Goal: Task Accomplishment & Management: Use online tool/utility

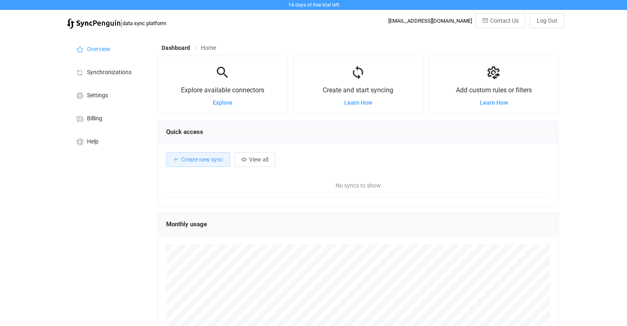
scroll to position [160, 401]
click at [200, 163] on button "Create new sync" at bounding box center [198, 159] width 64 height 15
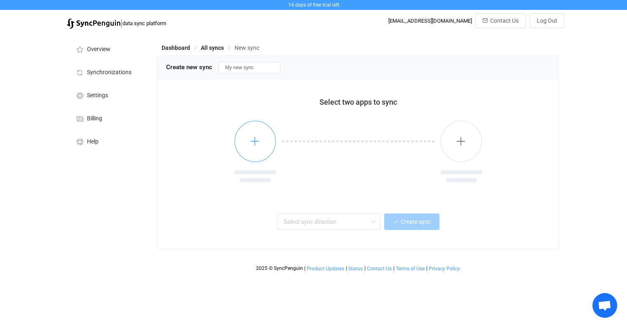
click at [251, 141] on icon "button" at bounding box center [255, 141] width 10 height 10
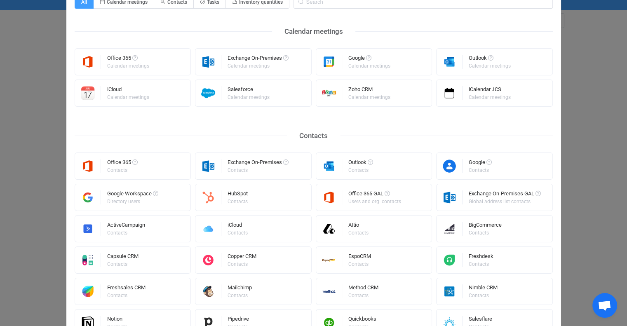
scroll to position [41, 0]
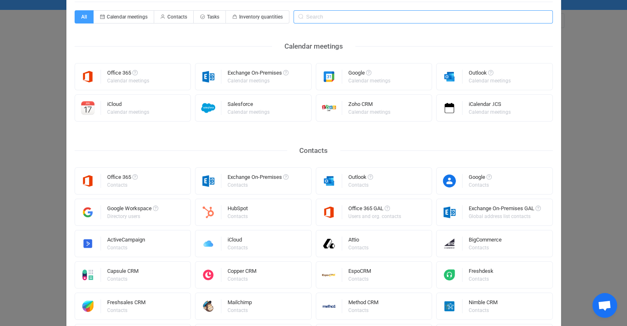
click at [382, 12] on input "Select a connector" at bounding box center [423, 16] width 259 height 13
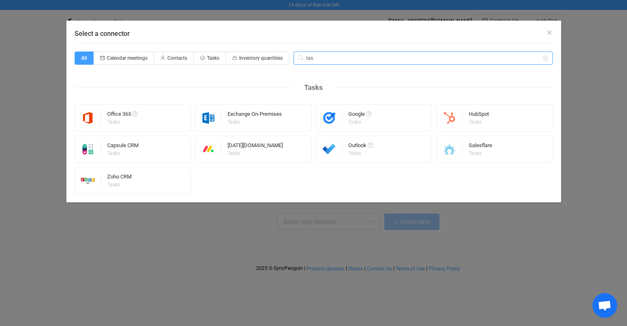
scroll to position [0, 0]
type input "task"
click at [372, 130] on div "Google Tasks" at bounding box center [374, 117] width 117 height 27
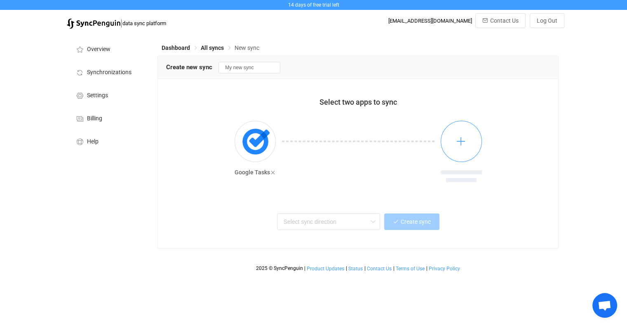
click at [466, 141] on icon "button" at bounding box center [461, 141] width 10 height 10
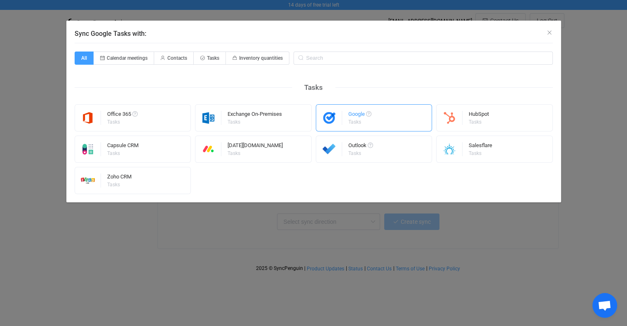
click at [374, 127] on div "Google Tasks" at bounding box center [374, 117] width 117 height 27
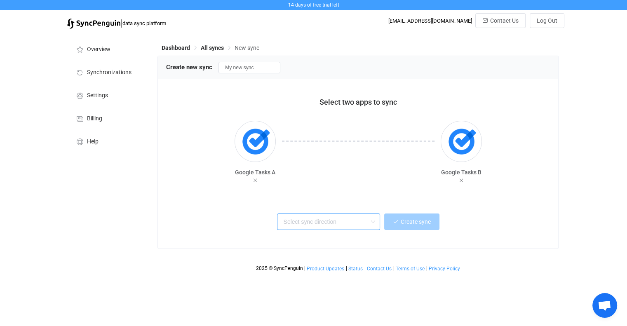
click at [339, 227] on input "text" at bounding box center [328, 222] width 103 height 16
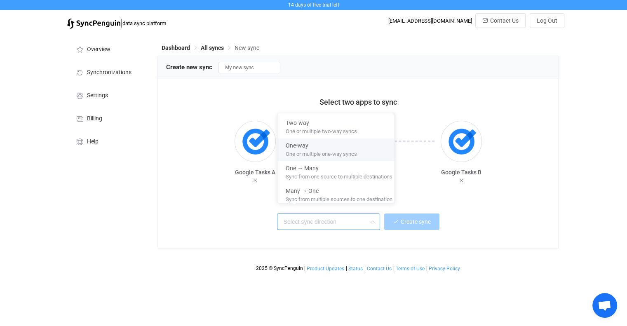
click at [373, 150] on div "One or multiple one-way syncs" at bounding box center [339, 154] width 107 height 9
type input "One-way"
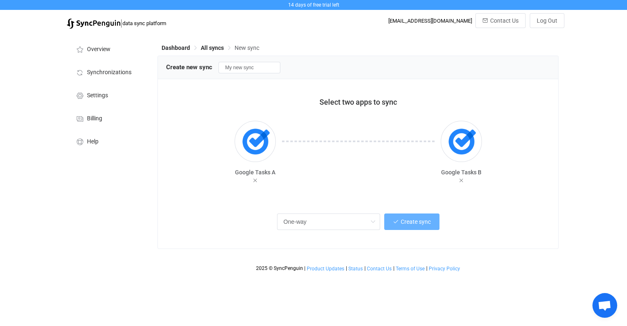
click at [421, 228] on button "Create sync" at bounding box center [411, 222] width 55 height 16
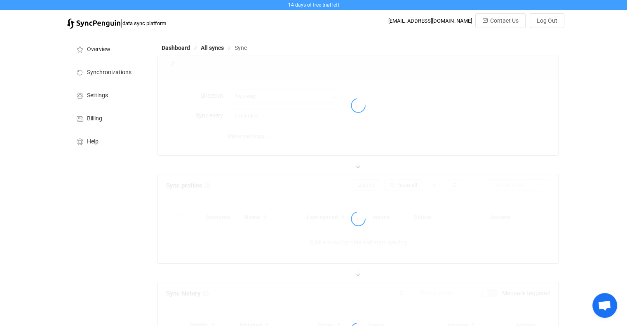
type input "A → B"
type input "10 minutes"
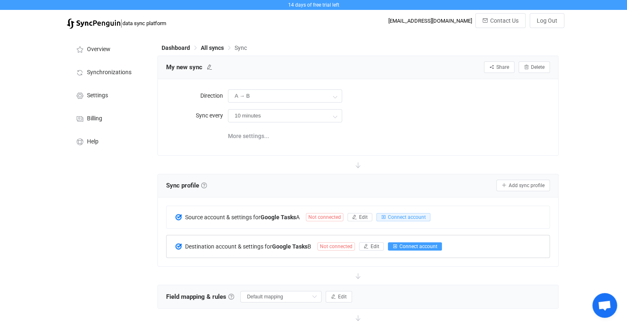
click at [428, 247] on span "Connect account" at bounding box center [418, 247] width 38 height 6
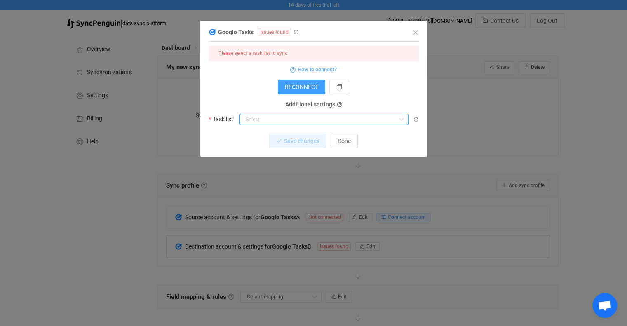
click at [393, 117] on input "dialog" at bounding box center [323, 120] width 169 height 12
click at [305, 82] on button "RECONNECT" at bounding box center [301, 87] width 47 height 15
click at [417, 32] on icon "Close" at bounding box center [415, 32] width 7 height 7
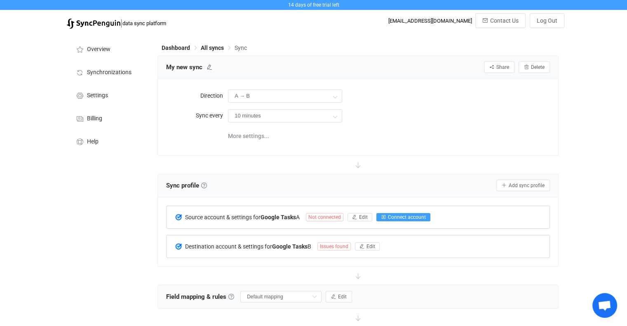
click at [402, 215] on span "Connect account" at bounding box center [407, 217] width 38 height 6
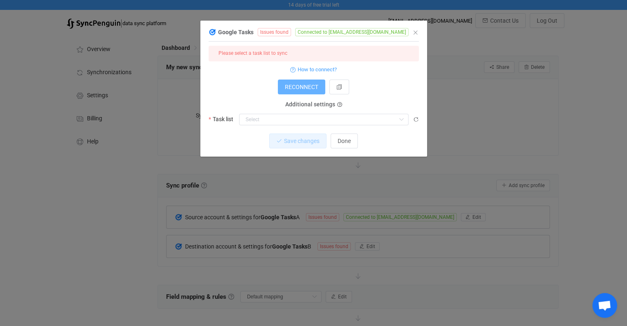
click at [313, 87] on span "RECONNECT" at bounding box center [301, 87] width 33 height 7
click at [415, 32] on icon "Close" at bounding box center [415, 32] width 7 height 7
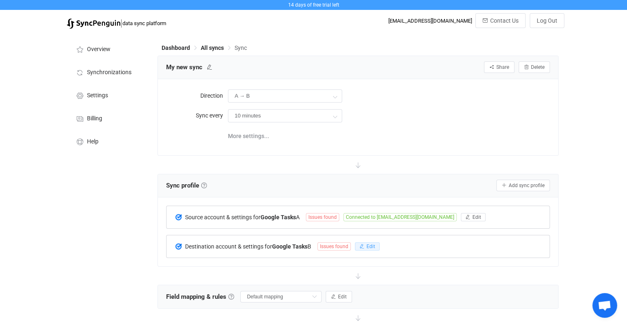
click at [375, 244] on span "Edit" at bounding box center [370, 247] width 9 height 6
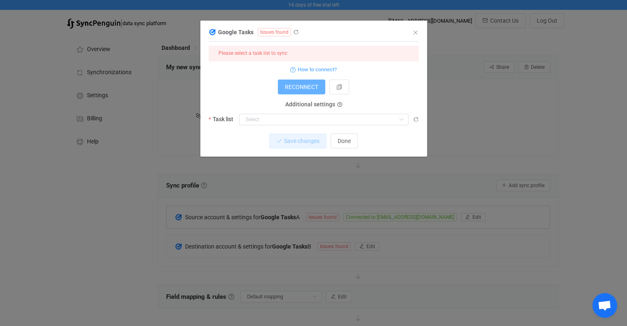
click at [308, 89] on span "RECONNECT" at bounding box center [301, 87] width 33 height 7
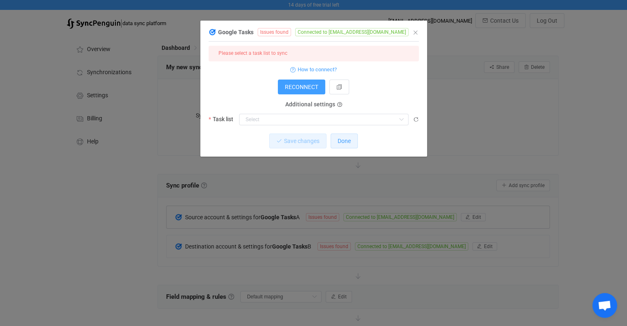
click at [339, 140] on span "Done" at bounding box center [344, 141] width 13 height 7
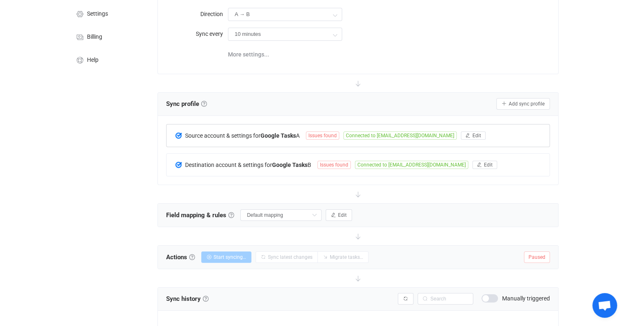
scroll to position [47, 0]
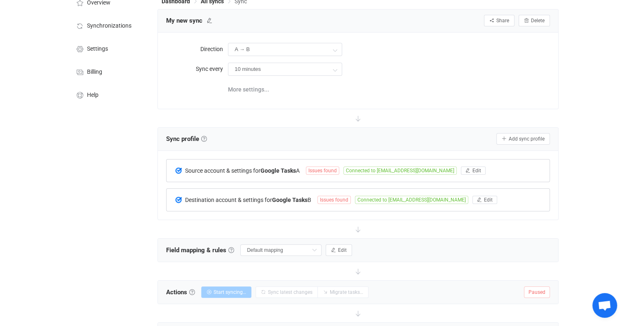
click at [343, 198] on span "Issues found" at bounding box center [333, 200] width 33 height 8
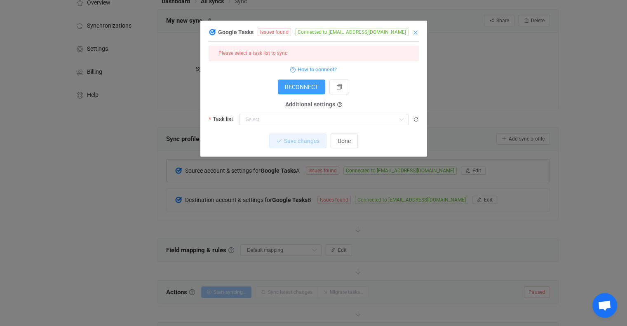
click at [417, 36] on button "Close" at bounding box center [415, 33] width 7 height 8
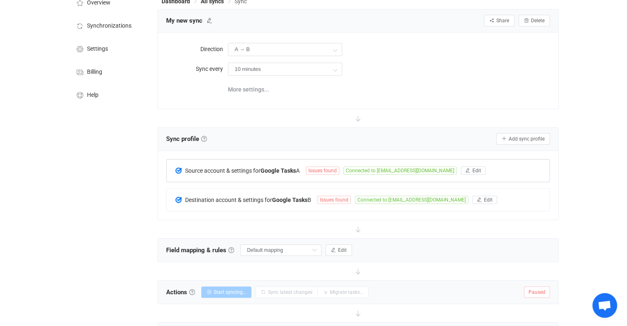
click at [319, 168] on span "Issues found" at bounding box center [322, 171] width 33 height 8
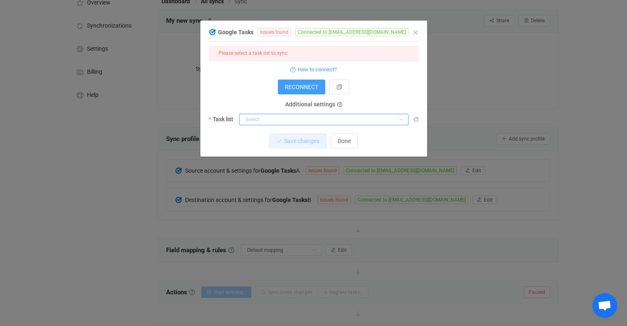
click at [328, 120] on input "dialog" at bounding box center [323, 120] width 169 height 12
click at [250, 143] on div at bounding box center [323, 141] width 167 height 2
click at [256, 138] on span "Mijn taken" at bounding box center [260, 140] width 26 height 7
type input "Mijn taken"
click at [289, 138] on span "Save changes" at bounding box center [294, 141] width 35 height 7
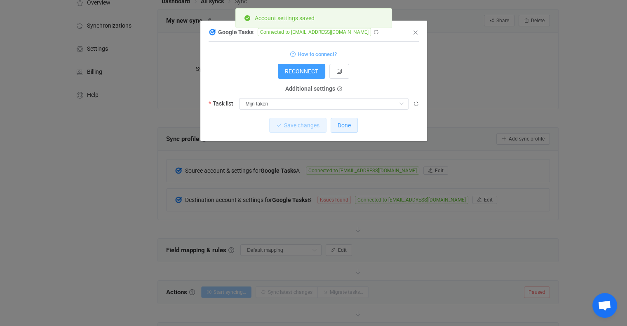
click at [352, 127] on button "Done" at bounding box center [344, 125] width 27 height 15
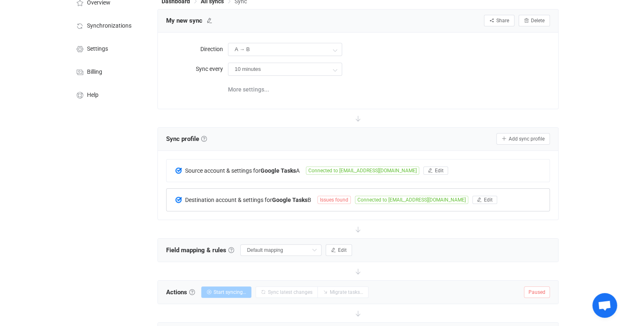
click at [349, 200] on span "Issues found" at bounding box center [333, 200] width 33 height 8
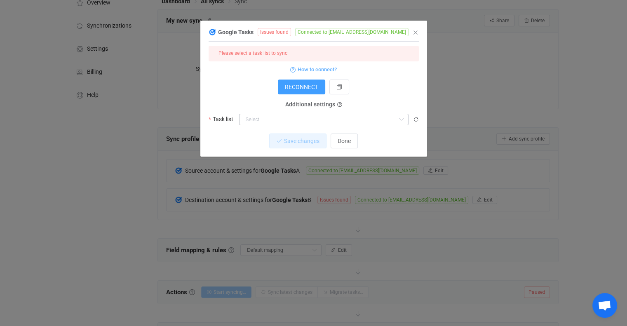
click at [397, 117] on icon "dialog" at bounding box center [401, 120] width 10 height 12
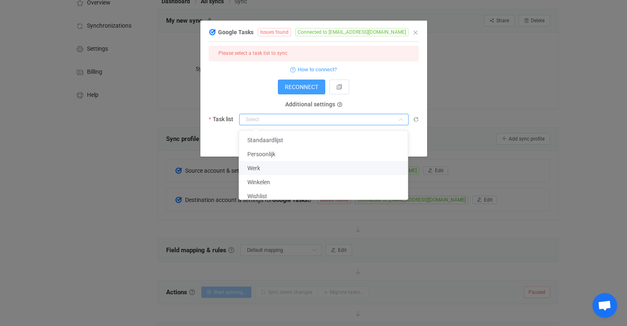
click at [291, 167] on li "Werk" at bounding box center [326, 168] width 175 height 14
type input "Werk"
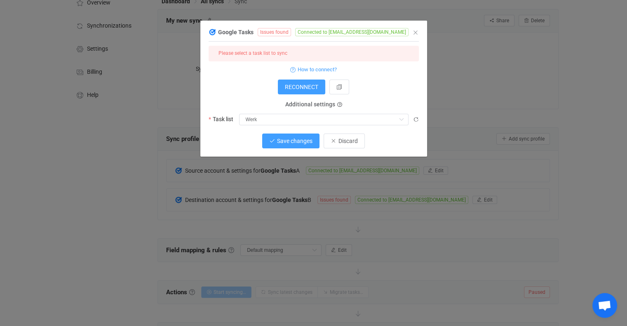
click at [296, 141] on span "Save changes" at bounding box center [294, 141] width 35 height 7
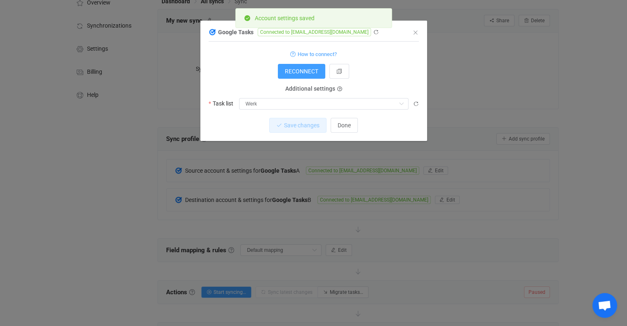
click at [61, 185] on div "Google Tasks Connected to nautduin95@gmail.com 1 { { "refreshToken": "***", "ac…" at bounding box center [313, 163] width 627 height 326
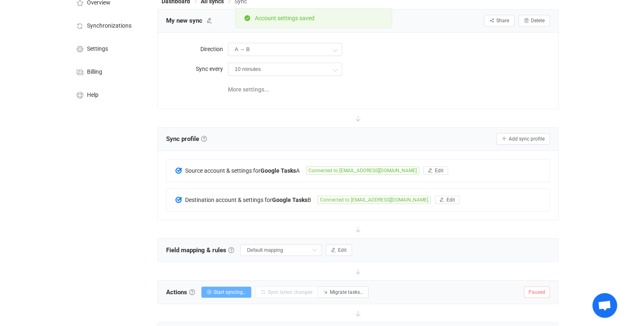
click at [234, 289] on span "Start syncing…" at bounding box center [230, 292] width 33 height 6
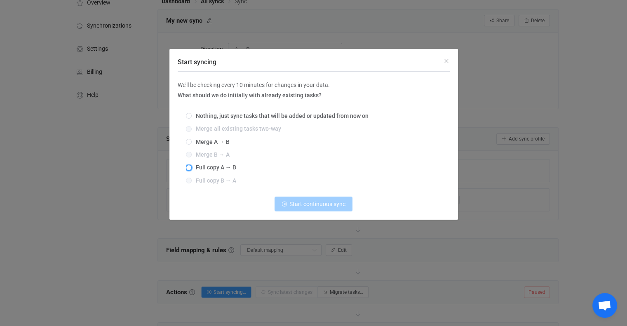
click at [188, 169] on span "Start syncing" at bounding box center [189, 168] width 6 height 6
click at [188, 169] on input "Full copy A → B" at bounding box center [189, 168] width 6 height 7
radio input "true"
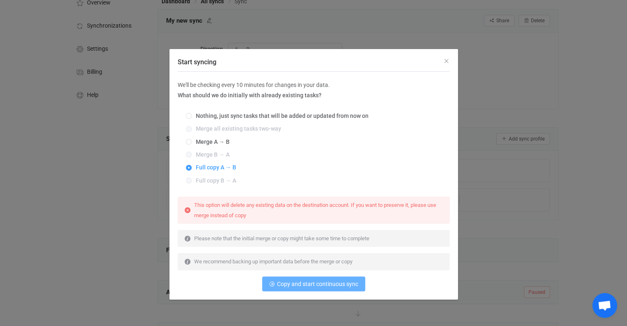
click at [337, 284] on span "Copy and start continuous sync" at bounding box center [317, 284] width 81 height 7
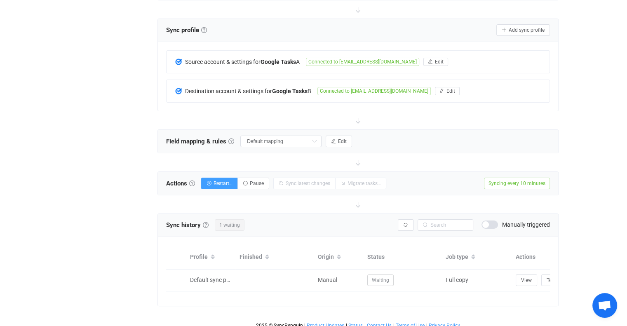
scroll to position [167, 0]
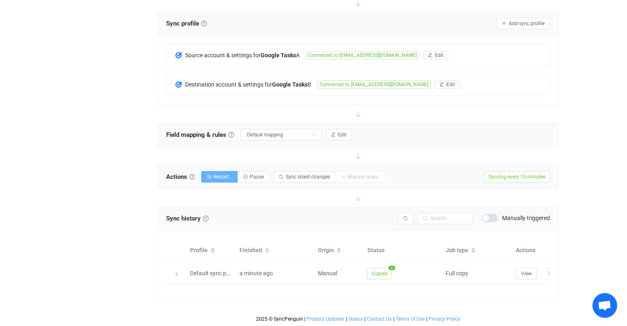
click at [221, 174] on span "Restart…" at bounding box center [223, 177] width 19 height 6
radio input "true"
radio input "false"
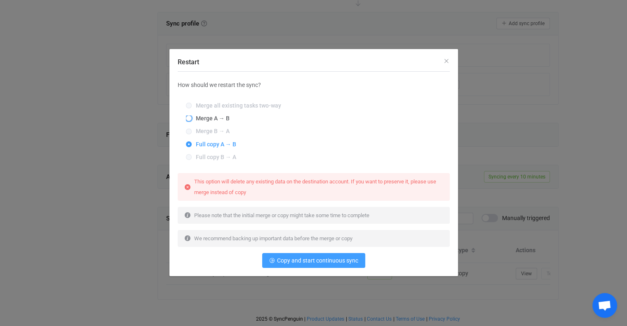
click at [192, 119] on span "Merge A → B" at bounding box center [211, 118] width 38 height 7
click at [192, 119] on input "Merge A → B" at bounding box center [189, 118] width 6 height 7
radio input "true"
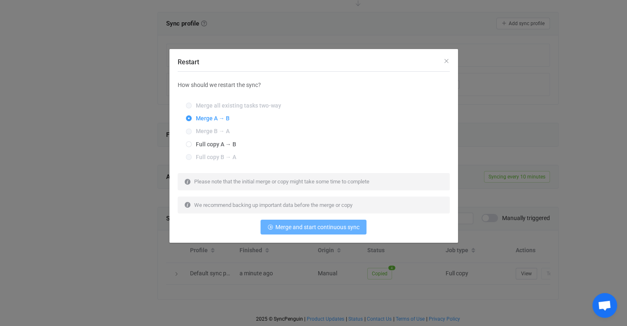
click at [317, 229] on span "Merge and start continuous sync" at bounding box center [317, 227] width 84 height 7
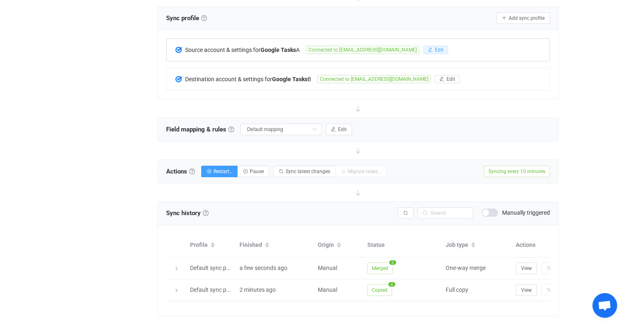
click at [435, 52] on span "Edit" at bounding box center [439, 50] width 9 height 6
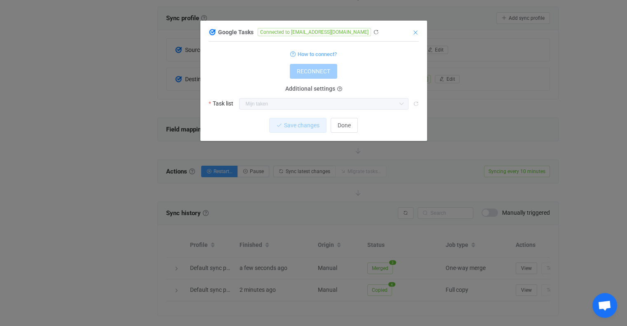
click at [416, 33] on icon "Close" at bounding box center [415, 32] width 7 height 7
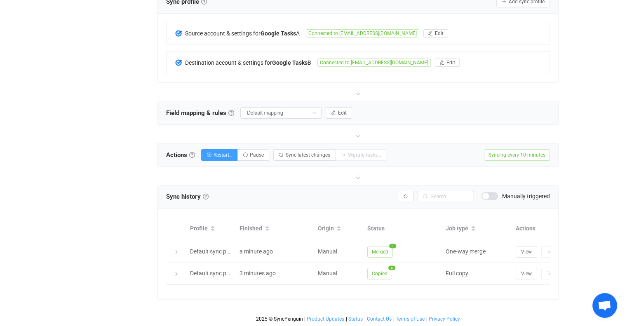
scroll to position [0, 46]
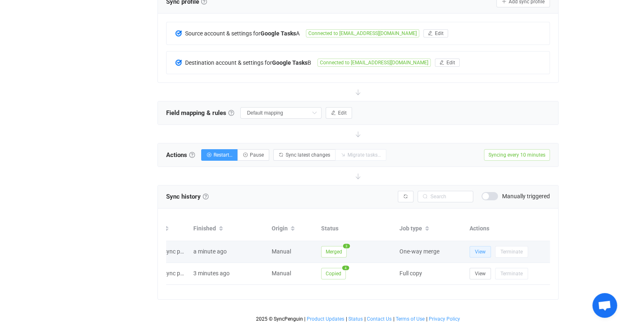
click at [483, 249] on span "View" at bounding box center [480, 252] width 11 height 6
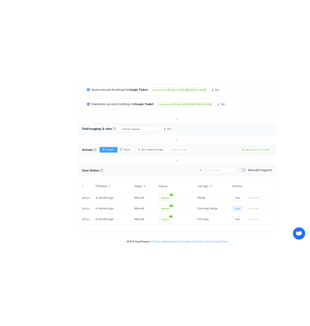
scroll to position [211, 0]
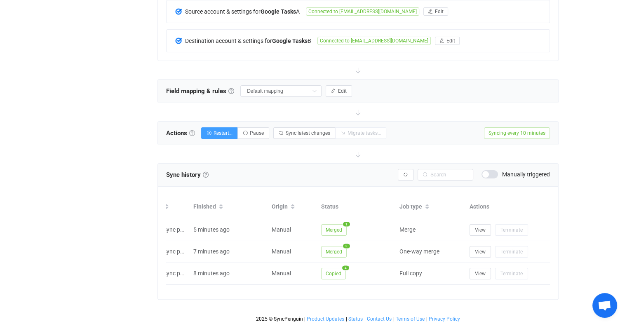
click at [193, 130] on link at bounding box center [192, 133] width 6 height 6
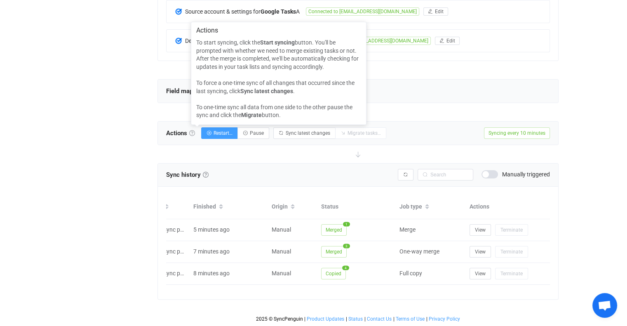
click at [193, 130] on link at bounding box center [192, 133] width 6 height 6
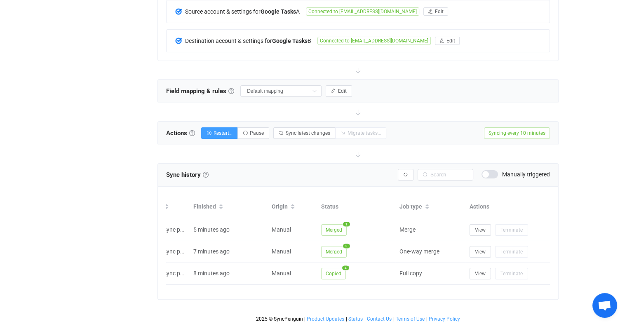
click at [494, 170] on span at bounding box center [489, 174] width 16 height 8
click at [223, 130] on span "Restart…" at bounding box center [223, 133] width 19 height 6
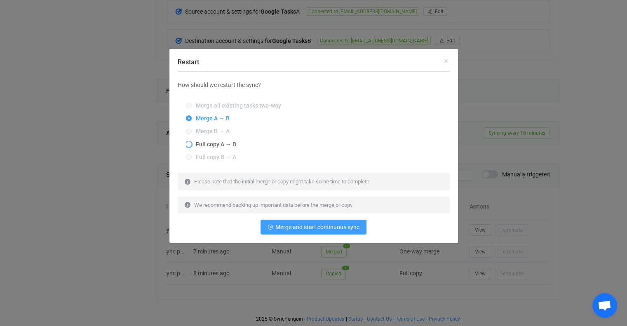
click at [193, 146] on span "Full copy A → B" at bounding box center [214, 144] width 45 height 7
click at [192, 146] on input "Full copy A → B" at bounding box center [189, 144] width 6 height 7
radio input "true"
radio input "false"
radio input "true"
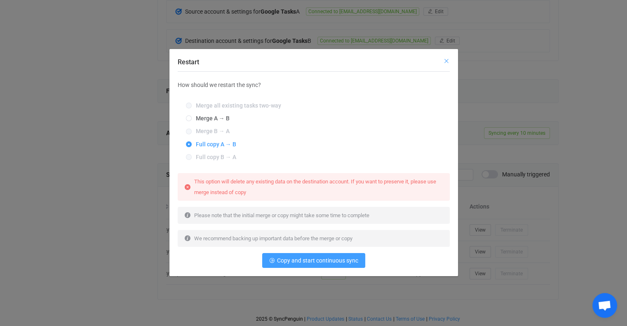
click at [448, 61] on icon "Close" at bounding box center [446, 61] width 7 height 7
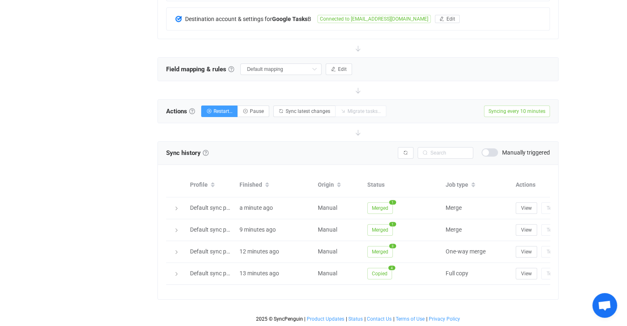
scroll to position [0, 46]
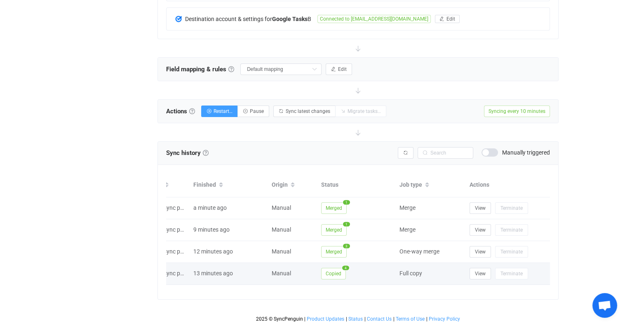
click at [337, 269] on span "Copied" at bounding box center [333, 274] width 25 height 12
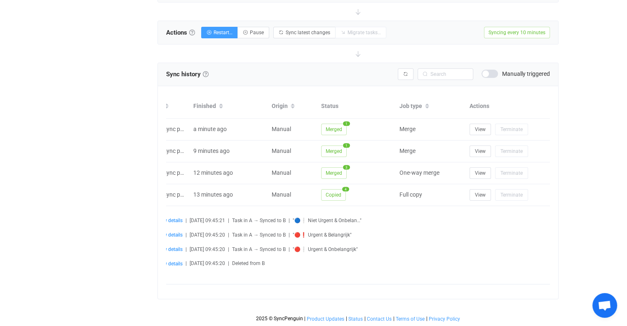
scroll to position [317, 0]
click at [178, 247] on span "View details" at bounding box center [169, 250] width 26 height 6
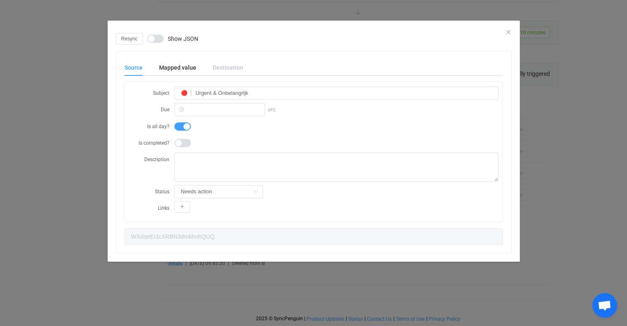
click at [134, 70] on div "Source" at bounding box center [137, 67] width 26 height 16
click at [510, 32] on icon "Close" at bounding box center [508, 32] width 7 height 7
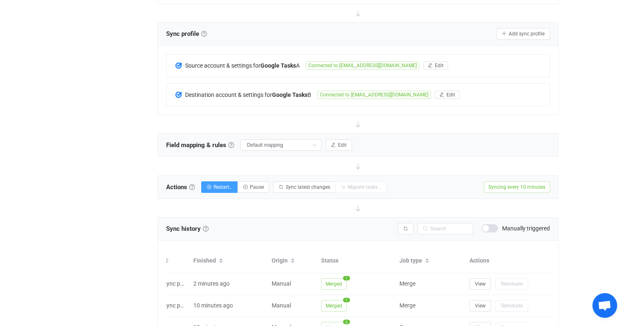
scroll to position [0, 0]
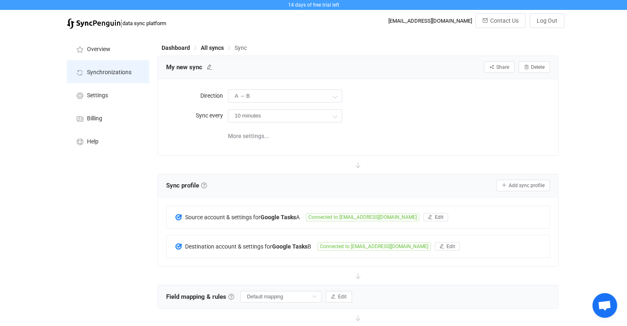
click at [115, 69] on span "Synchronizations" at bounding box center [109, 72] width 45 height 7
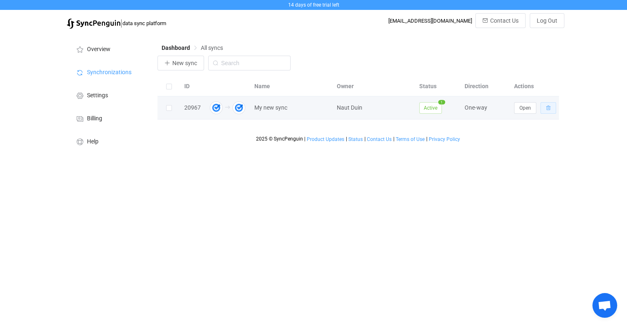
click at [552, 106] on button "button" at bounding box center [548, 108] width 16 height 12
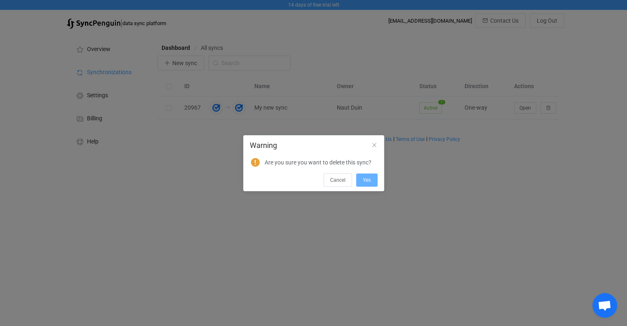
click at [362, 183] on button "Yes" at bounding box center [366, 180] width 21 height 13
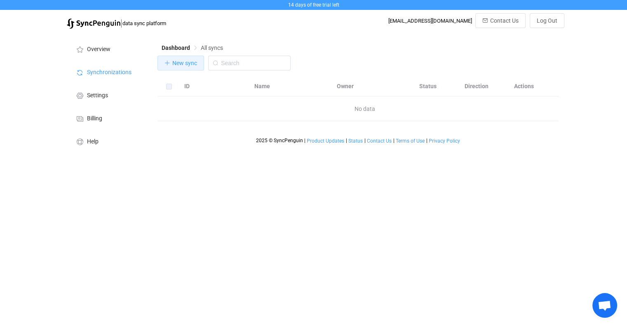
click at [191, 65] on span "New sync" at bounding box center [184, 63] width 25 height 7
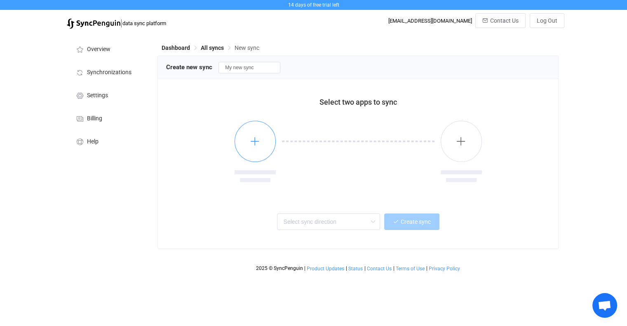
click at [252, 144] on icon "button" at bounding box center [255, 141] width 10 height 10
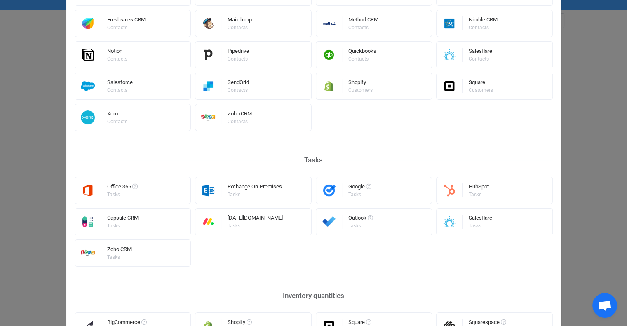
scroll to position [330, 0]
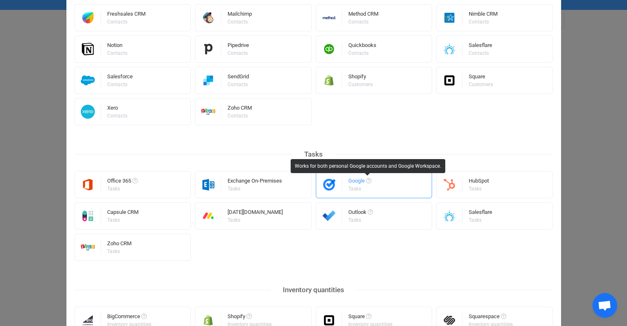
click at [366, 181] on span "Select a connector" at bounding box center [368, 180] width 5 height 5
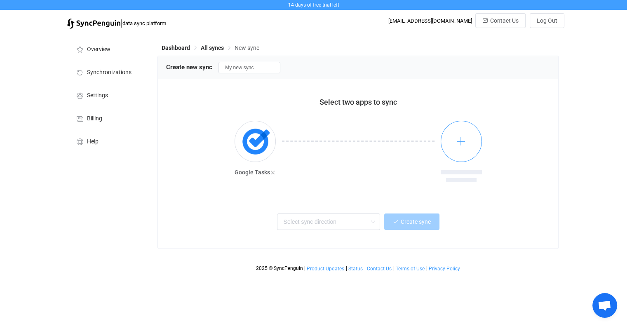
click at [453, 141] on button "button" at bounding box center [461, 141] width 41 height 41
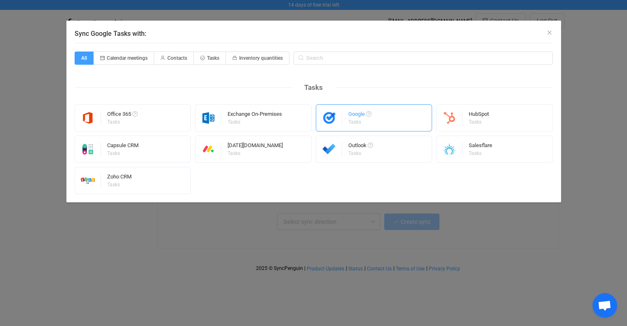
click at [371, 122] on div "Google Tasks" at bounding box center [359, 117] width 23 height 21
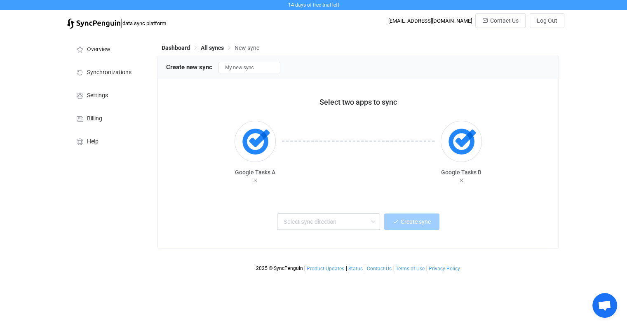
click at [371, 227] on icon at bounding box center [373, 222] width 10 height 16
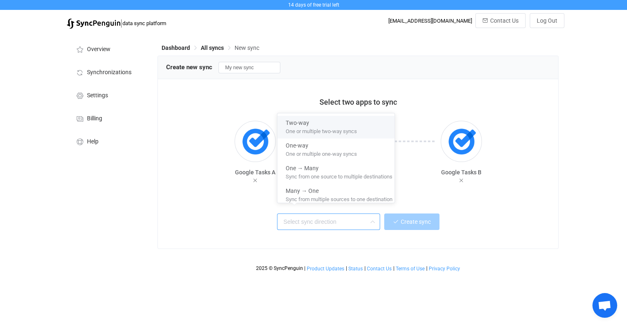
click at [364, 133] on div "One or multiple two-way syncs" at bounding box center [339, 131] width 107 height 9
type input "Two-way"
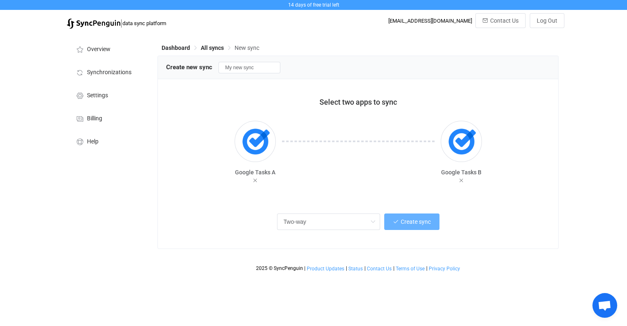
click at [411, 227] on button "Create sync" at bounding box center [411, 222] width 55 height 16
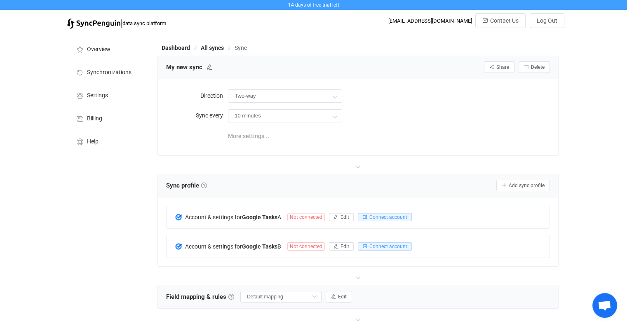
click at [256, 141] on span "More settings..." at bounding box center [248, 136] width 41 height 16
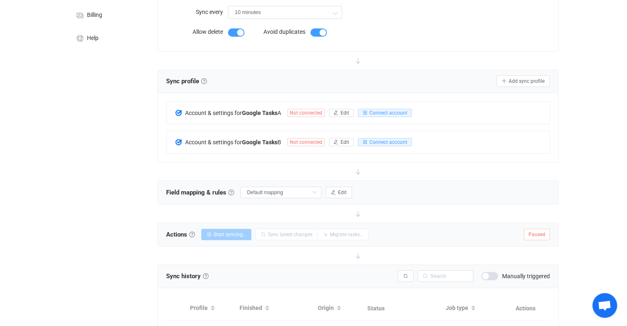
scroll to position [124, 0]
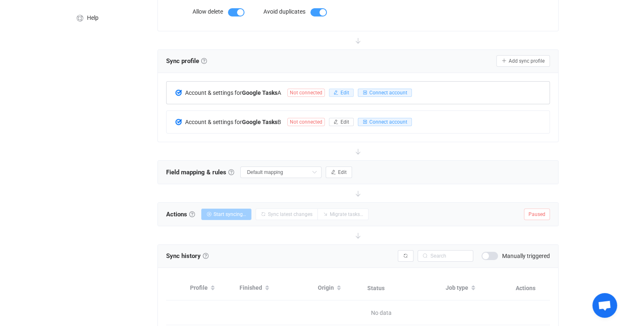
click at [338, 92] on icon "button" at bounding box center [335, 92] width 5 height 5
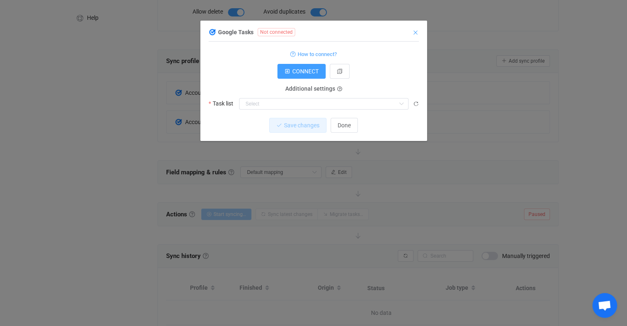
click at [416, 34] on icon "Close" at bounding box center [415, 32] width 7 height 7
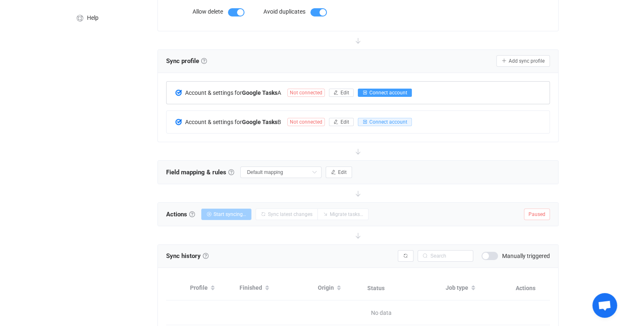
click at [399, 96] on span "Connect account" at bounding box center [388, 93] width 38 height 6
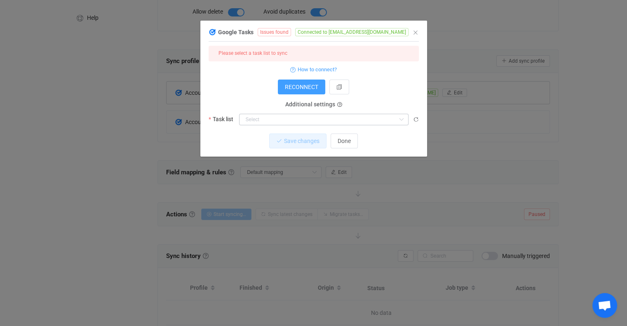
click at [397, 114] on icon "dialog" at bounding box center [401, 120] width 10 height 12
click at [305, 140] on li "Mijn taken" at bounding box center [326, 140] width 175 height 14
type input "Mijn taken"
click at [310, 141] on span "Save changes" at bounding box center [294, 141] width 35 height 7
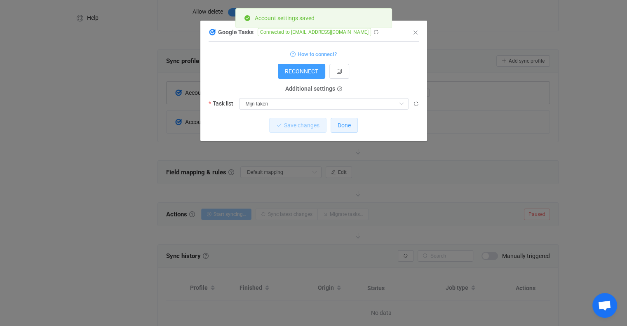
click at [346, 127] on span "Done" at bounding box center [344, 125] width 13 height 7
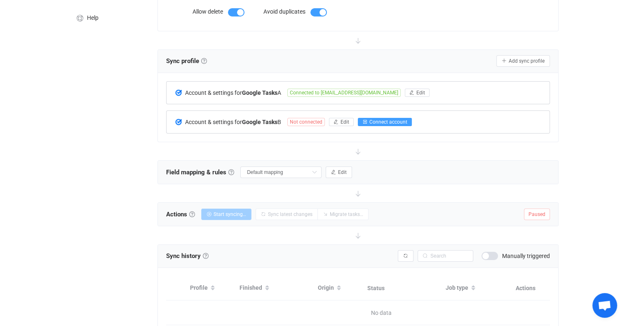
click at [392, 120] on span "Connect account" at bounding box center [388, 122] width 38 height 6
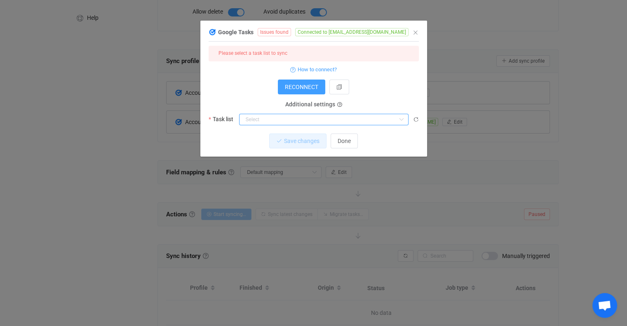
click at [292, 121] on input "dialog" at bounding box center [323, 120] width 169 height 12
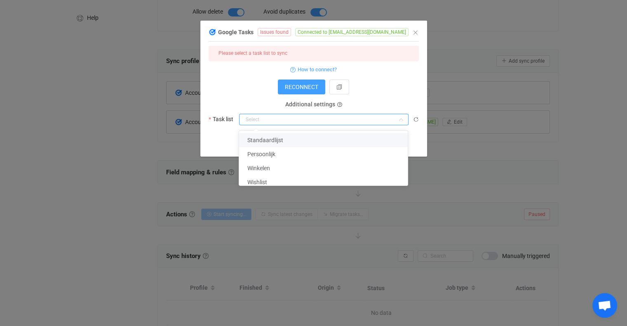
click at [285, 143] on li "Standaardlijst" at bounding box center [326, 140] width 175 height 14
type input "Standaardlijst"
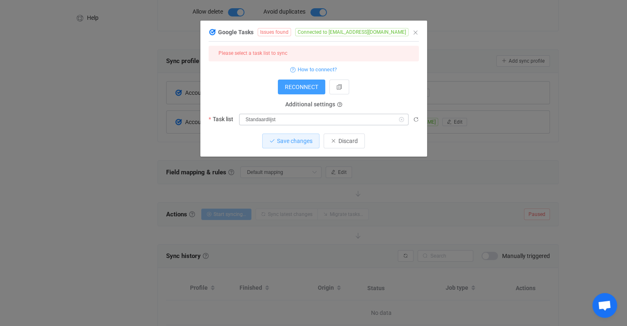
click at [404, 122] on icon "dialog" at bounding box center [401, 120] width 10 height 12
click at [317, 120] on input "dialog" at bounding box center [323, 120] width 169 height 12
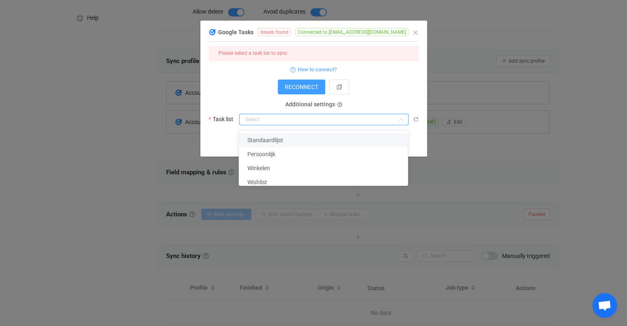
drag, startPoint x: 381, startPoint y: 67, endPoint x: 429, endPoint y: 40, distance: 54.6
click at [383, 66] on div "How to connect?" at bounding box center [314, 69] width 210 height 10
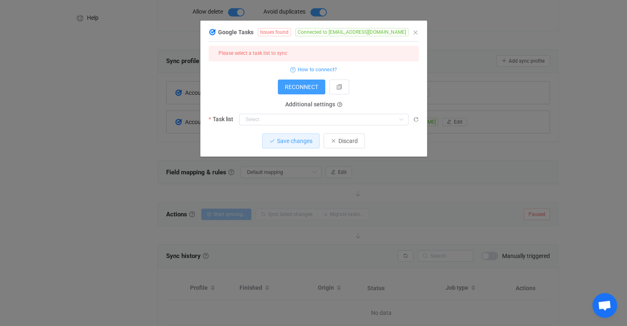
click at [411, 32] on icon "dialog" at bounding box center [414, 32] width 6 height 6
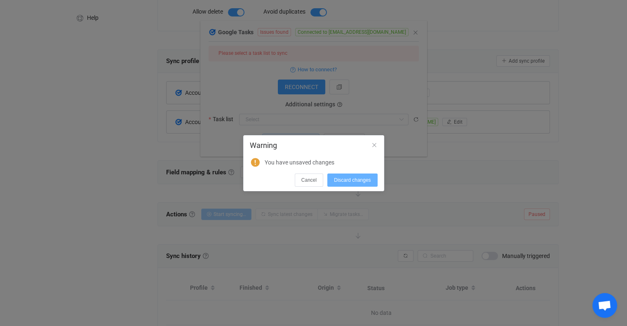
click at [344, 183] on span "Discard changes" at bounding box center [352, 180] width 37 height 6
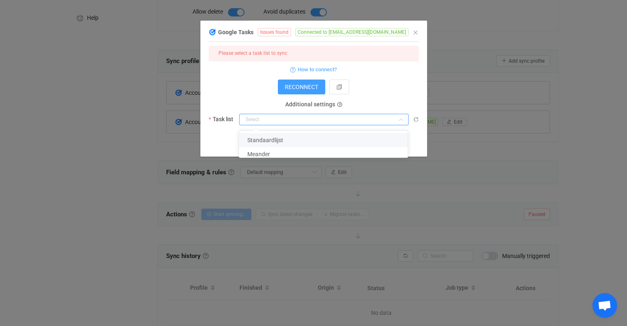
click at [334, 122] on input "dialog" at bounding box center [323, 120] width 169 height 12
click at [265, 152] on span "Meander" at bounding box center [258, 154] width 23 height 7
type input "Meander"
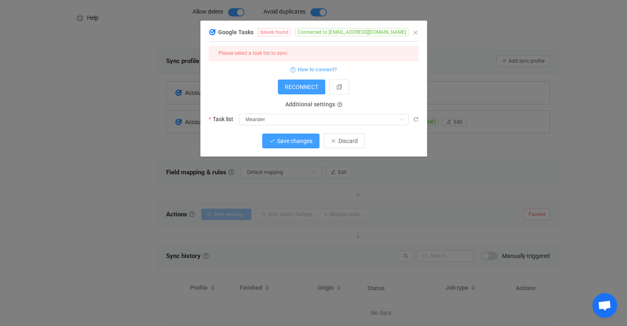
click at [299, 145] on button "Save changes" at bounding box center [290, 141] width 57 height 15
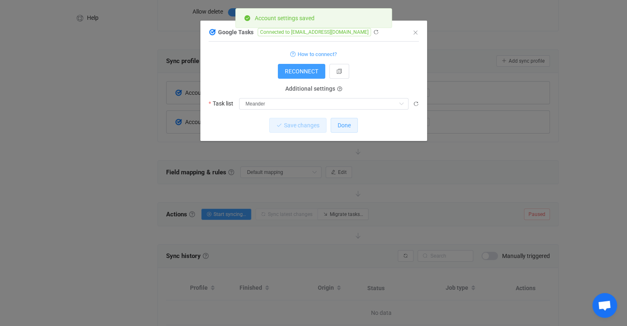
click at [352, 124] on button "Done" at bounding box center [344, 125] width 27 height 15
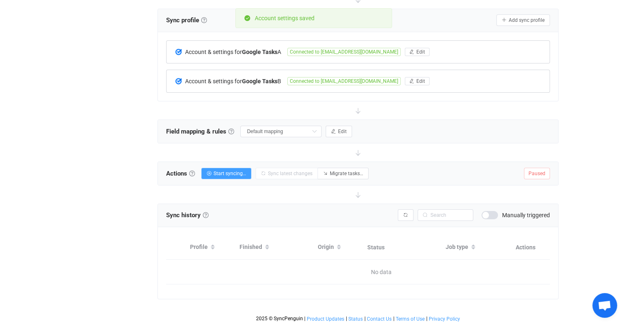
scroll to position [170, 0]
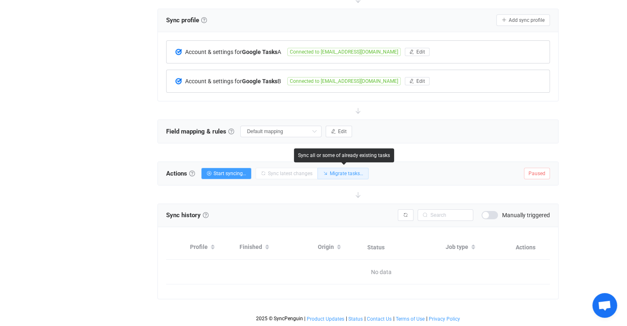
click at [350, 171] on span "Migrate tasks…" at bounding box center [346, 174] width 33 height 6
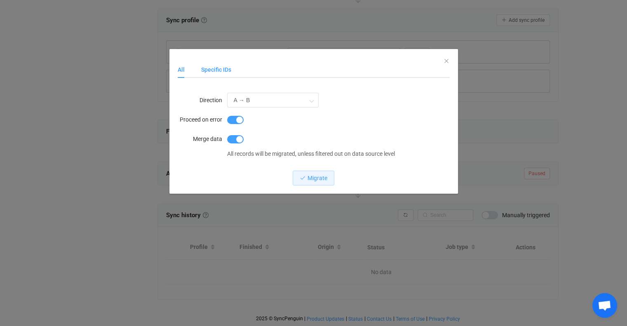
click at [228, 75] on div "Specific IDs" at bounding box center [212, 69] width 38 height 16
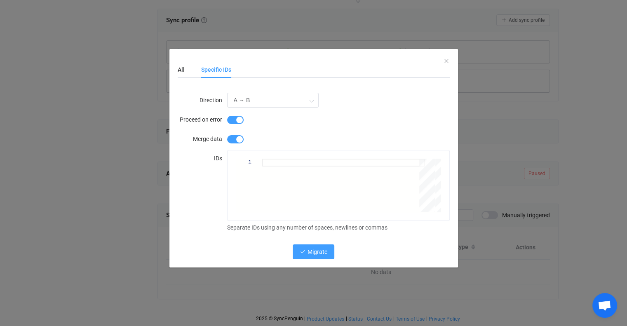
click at [326, 251] on span "Migrate" at bounding box center [318, 252] width 20 height 7
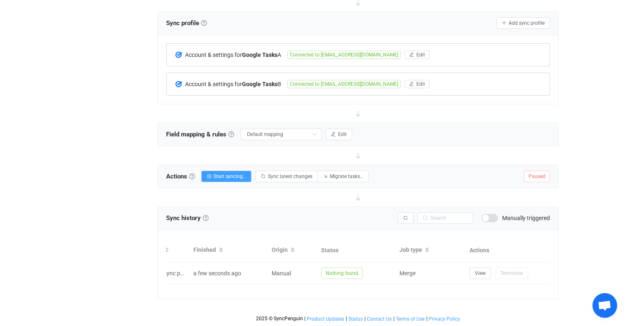
scroll to position [0, 0]
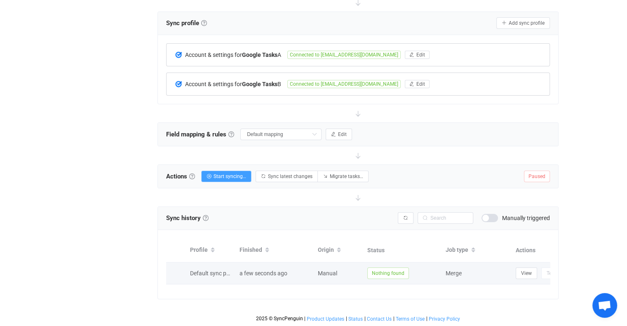
click at [263, 270] on span "a few seconds ago" at bounding box center [264, 273] width 48 height 7
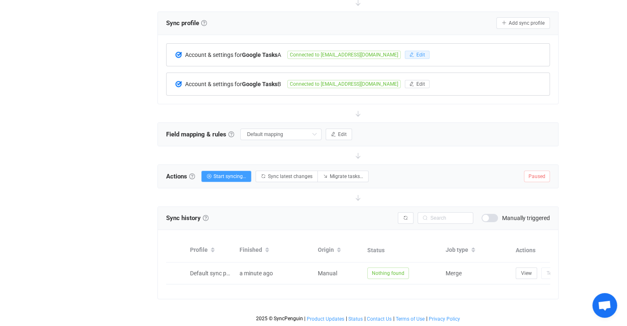
click at [416, 52] on span "Edit" at bounding box center [420, 55] width 9 height 6
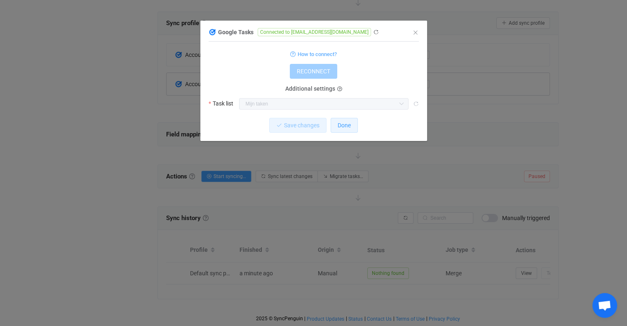
click at [346, 131] on button "Done" at bounding box center [344, 125] width 27 height 15
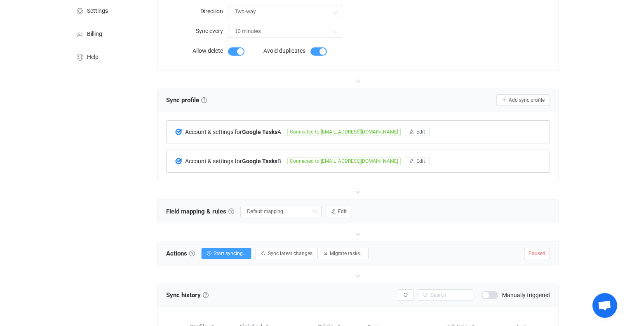
scroll to position [167, 0]
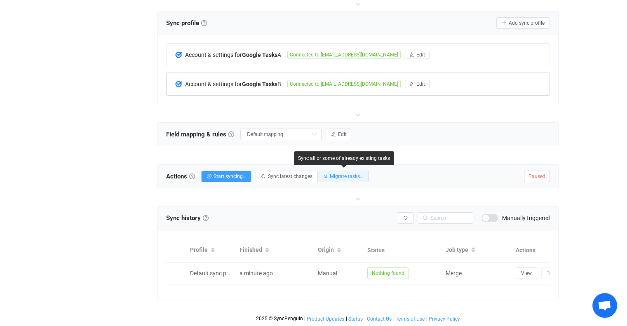
click at [351, 174] on span "Migrate tasks…" at bounding box center [346, 177] width 33 height 6
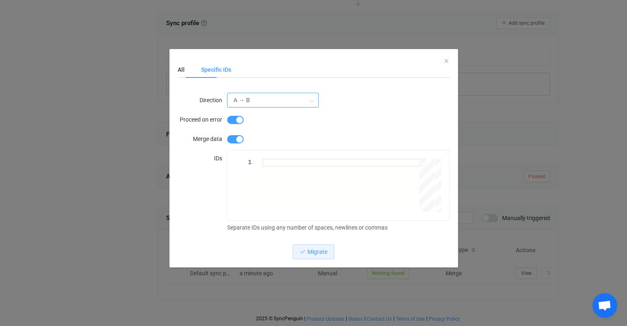
click at [256, 97] on input "A → B" at bounding box center [273, 100] width 92 height 15
click at [251, 120] on li "A → B" at bounding box center [275, 123] width 96 height 14
click at [323, 256] on button "Migrate" at bounding box center [314, 251] width 42 height 15
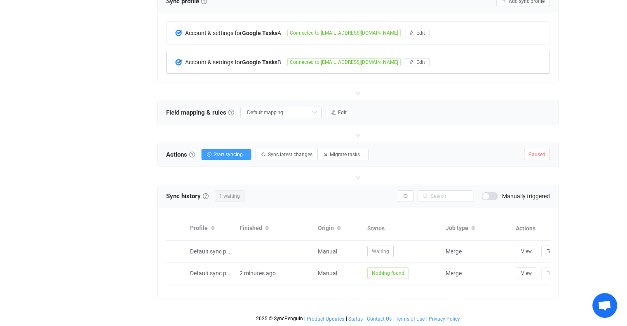
scroll to position [0, 46]
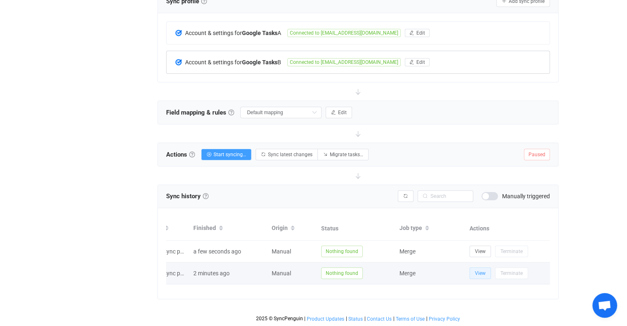
click at [483, 270] on span "View" at bounding box center [480, 273] width 11 height 6
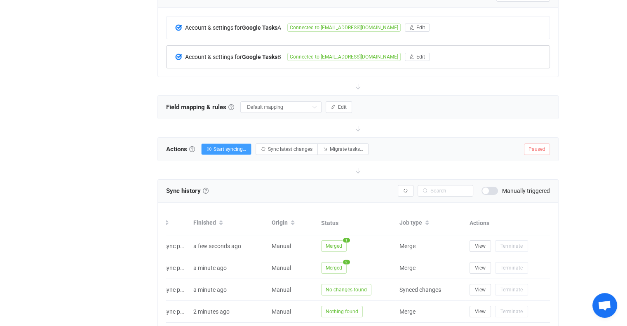
scroll to position [0, 0]
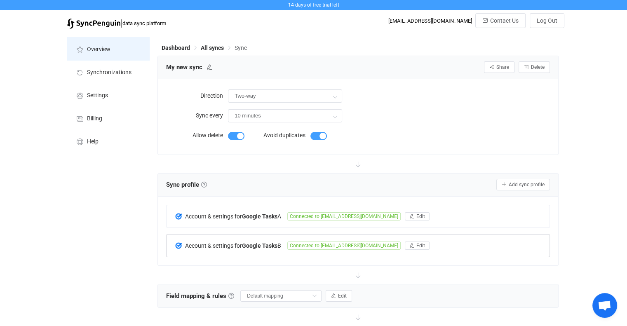
click at [98, 59] on li "Overview" at bounding box center [108, 48] width 82 height 23
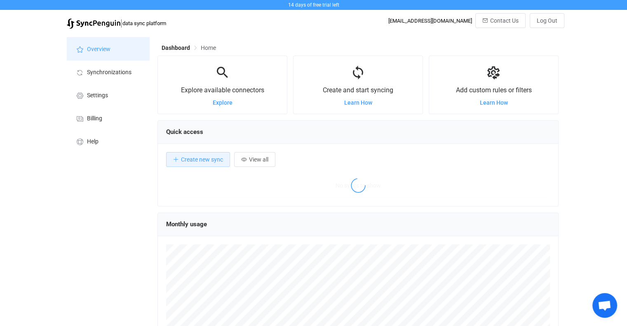
scroll to position [160, 401]
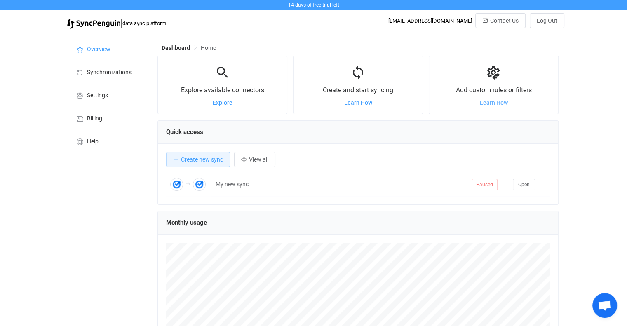
click at [499, 104] on span "Learn How" at bounding box center [493, 102] width 28 height 7
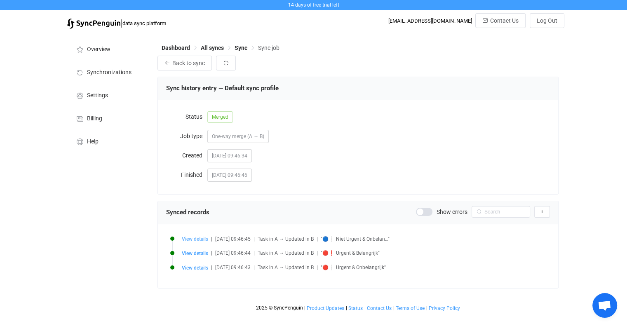
click at [201, 239] on span "View details" at bounding box center [195, 239] width 26 height 6
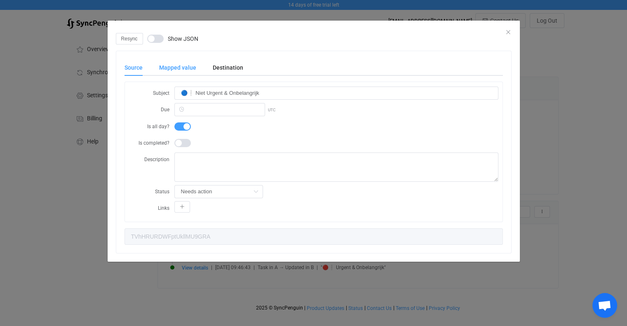
click at [169, 69] on div "Mapped value" at bounding box center [178, 67] width 54 height 16
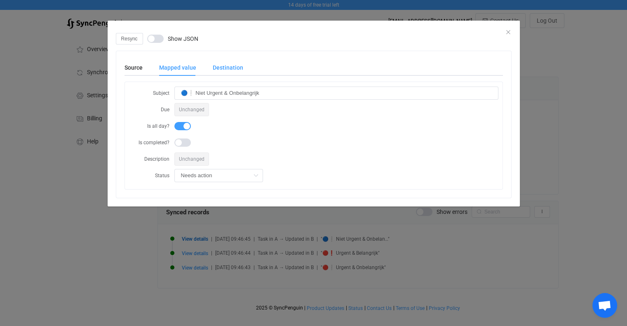
click at [221, 65] on div "Destination" at bounding box center [223, 67] width 39 height 16
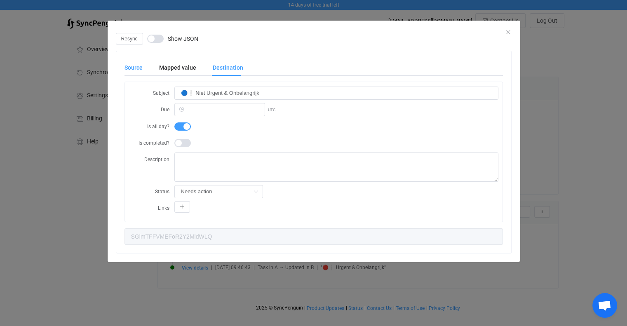
click at [132, 69] on div "Source" at bounding box center [137, 67] width 26 height 16
click at [510, 33] on div "Resync Show JSON" at bounding box center [314, 39] width 396 height 12
click at [507, 31] on icon "Close" at bounding box center [508, 32] width 7 height 7
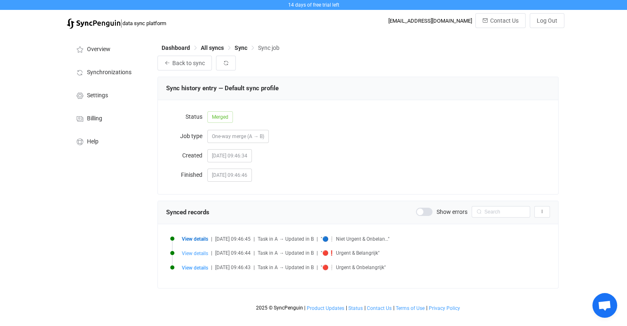
click at [199, 255] on span "View details" at bounding box center [195, 254] width 26 height 6
type input "🔴❗ Urgent & Belangrijk"
type input "VlBpQ2JmOTMtTUx2cHd2LQ"
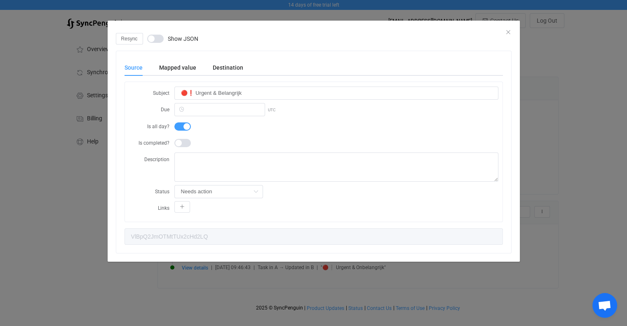
click at [158, 38] on span "dialog" at bounding box center [155, 39] width 16 height 8
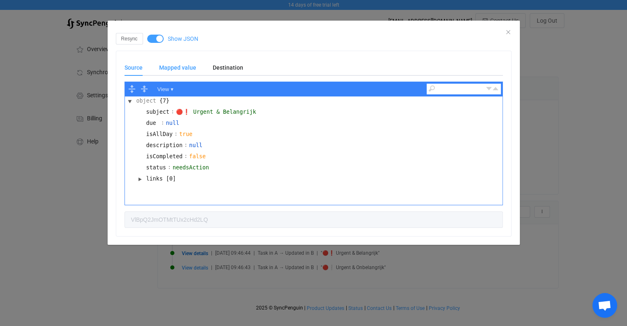
click at [177, 62] on div "Mapped value" at bounding box center [178, 67] width 54 height 16
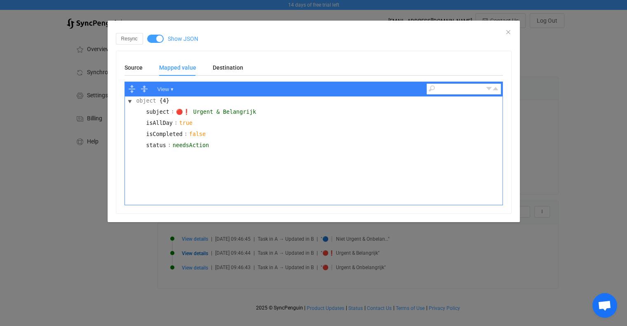
click at [151, 38] on span "dialog" at bounding box center [155, 39] width 16 height 8
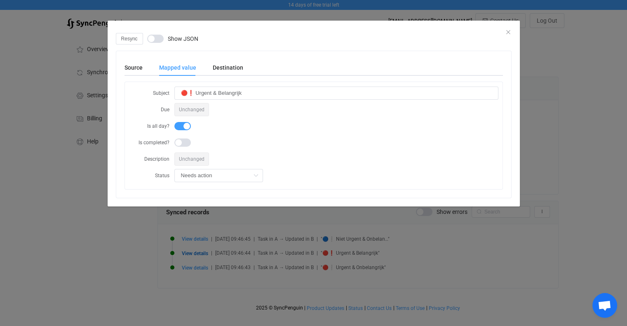
click at [186, 110] on span "Unchanged" at bounding box center [191, 109] width 35 height 13
click at [245, 178] on input "dialog" at bounding box center [218, 175] width 89 height 13
click at [240, 178] on input "dialog" at bounding box center [218, 175] width 89 height 13
type input "Needs action"
click at [229, 62] on div "Destination" at bounding box center [223, 67] width 39 height 16
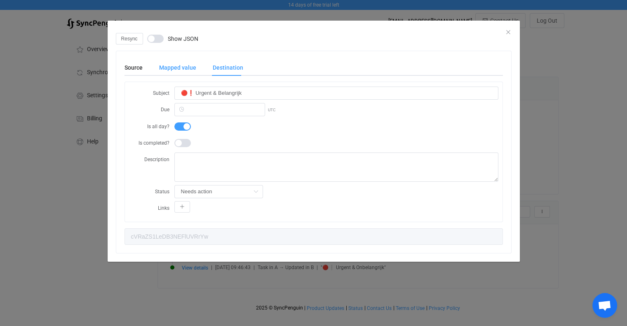
click at [187, 67] on div "Mapped value" at bounding box center [178, 67] width 54 height 16
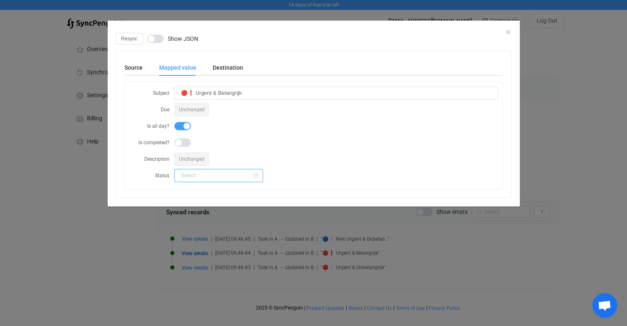
click at [221, 170] on input "dialog" at bounding box center [218, 175] width 89 height 13
click at [203, 206] on li "Completed" at bounding box center [219, 211] width 90 height 14
type input "Completed"
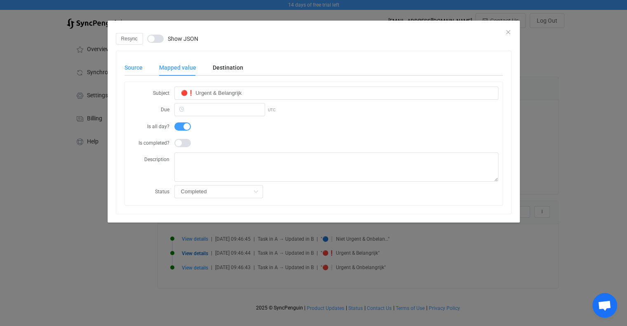
click at [134, 68] on div "Source" at bounding box center [137, 67] width 26 height 16
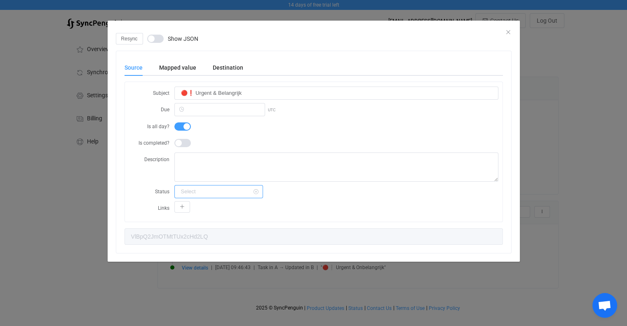
click at [208, 193] on input "dialog" at bounding box center [218, 191] width 89 height 13
click at [205, 228] on span "Completed" at bounding box center [197, 226] width 28 height 7
type input "Completed"
click at [131, 37] on span "Resync" at bounding box center [129, 39] width 16 height 6
click at [507, 33] on icon "Close" at bounding box center [508, 32] width 7 height 7
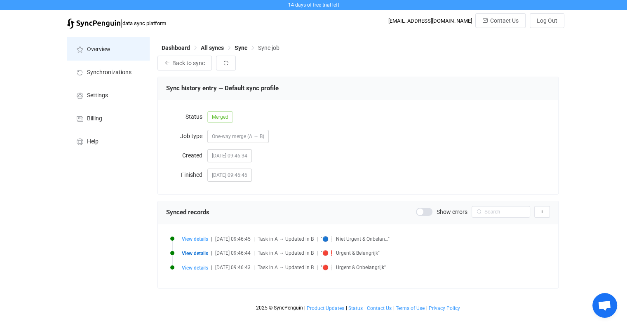
click at [112, 59] on li "Overview" at bounding box center [108, 48] width 82 height 23
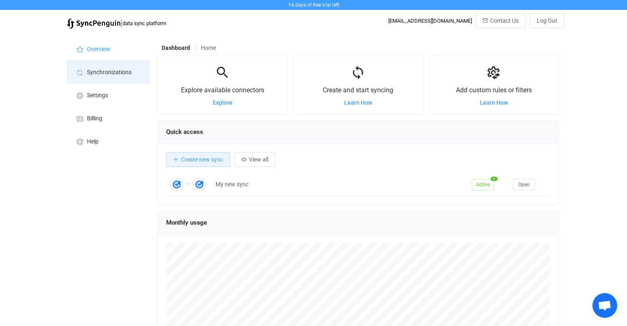
scroll to position [160, 401]
click at [110, 70] on span "Synchronizations" at bounding box center [109, 72] width 45 height 7
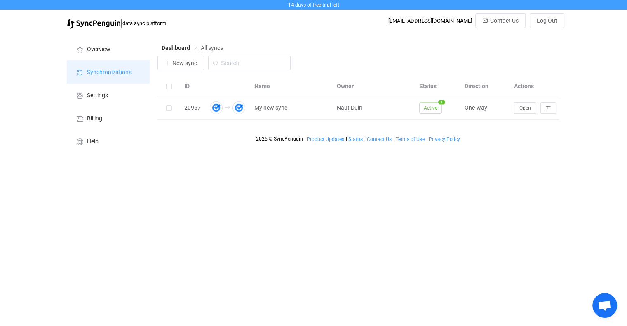
scroll to position [0, 5]
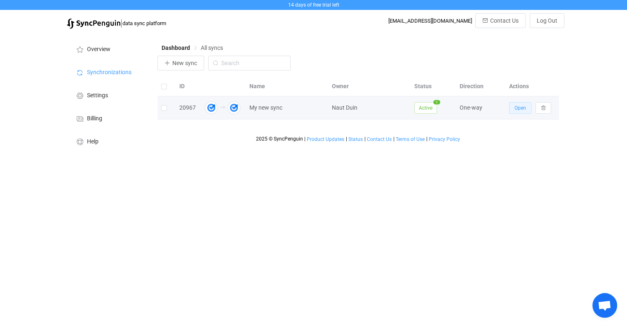
click at [520, 110] on span "Open" at bounding box center [520, 108] width 12 height 6
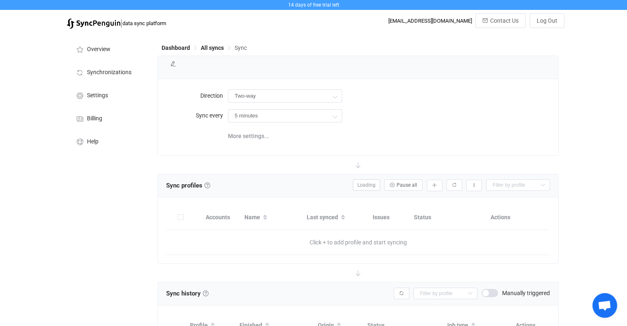
type input "A → B"
type input "10 minutes"
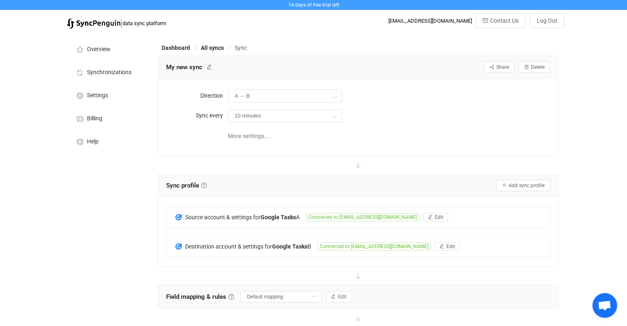
scroll to position [41, 0]
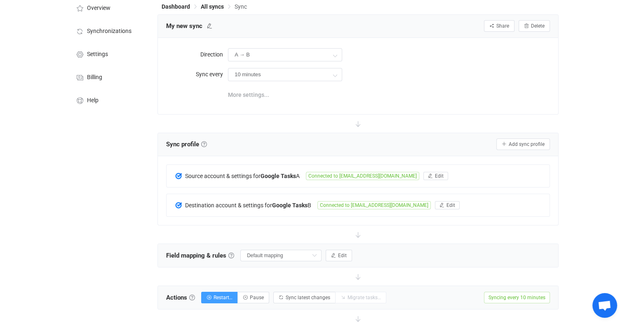
click at [256, 92] on span "More settings..." at bounding box center [248, 95] width 41 height 16
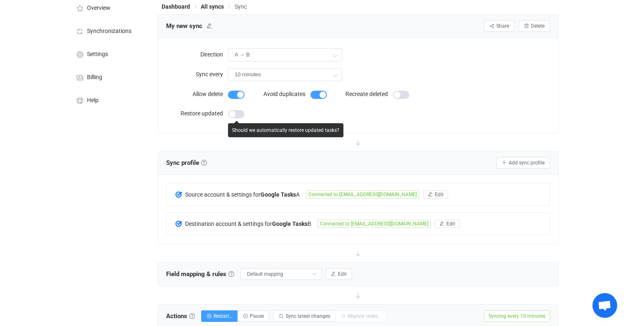
click at [237, 116] on span at bounding box center [236, 114] width 16 height 8
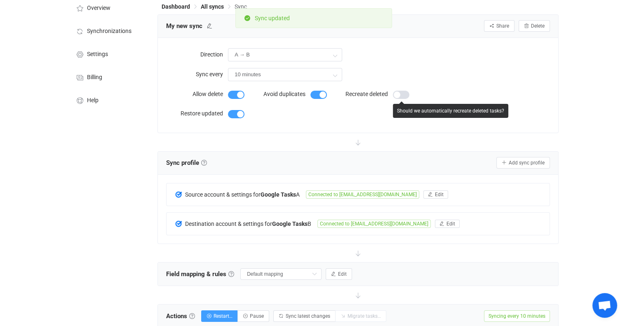
click at [404, 98] on span at bounding box center [401, 95] width 16 height 8
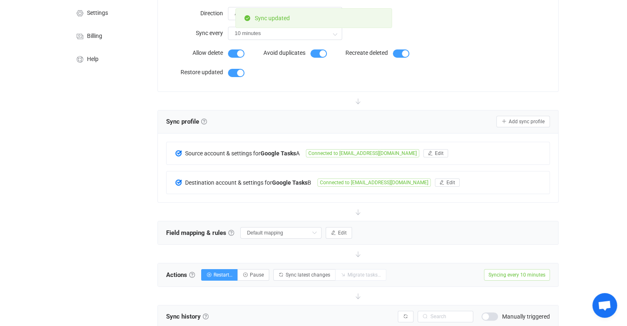
scroll to position [0, 0]
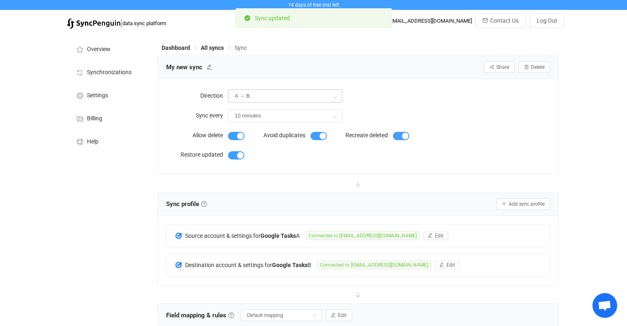
click at [335, 99] on icon at bounding box center [335, 96] width 10 height 16
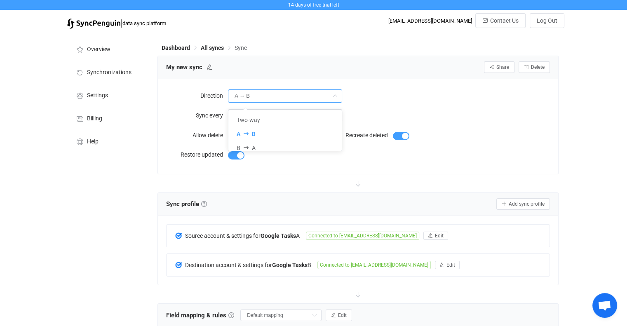
click at [335, 99] on icon at bounding box center [335, 96] width 10 height 16
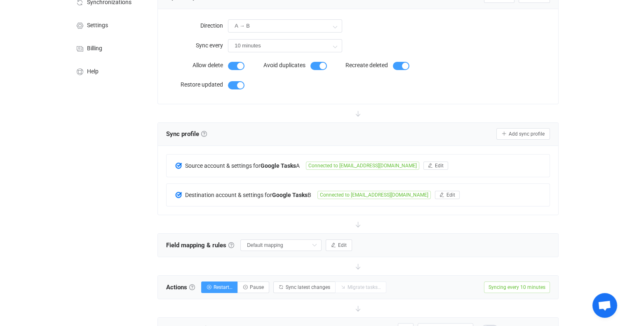
scroll to position [82, 0]
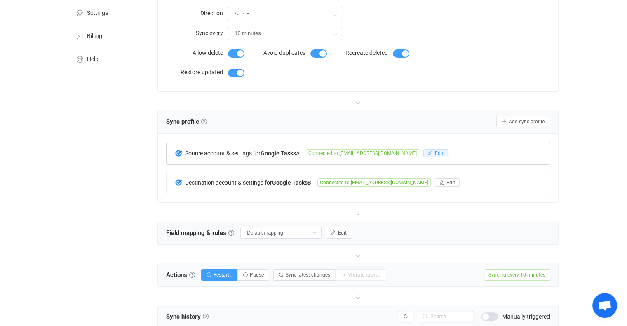
click at [435, 156] on span "Edit" at bounding box center [439, 153] width 9 height 6
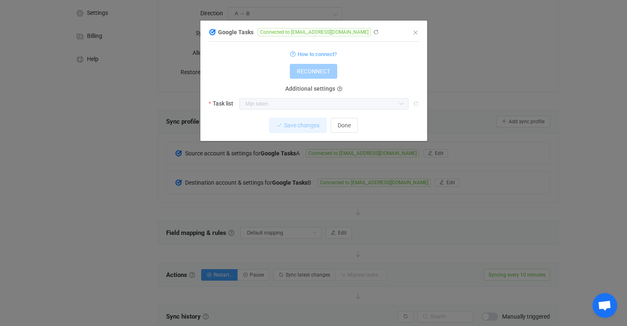
click at [339, 89] on icon "dialog" at bounding box center [339, 89] width 5 height 5
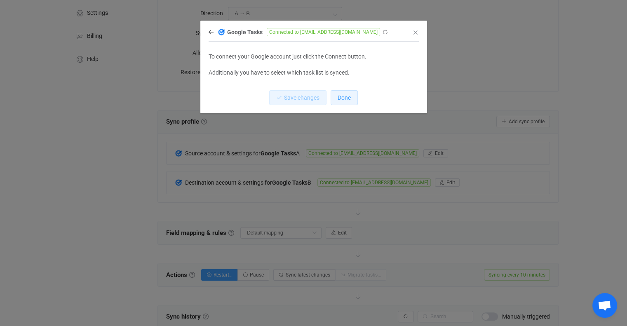
click at [345, 98] on span "Done" at bounding box center [344, 97] width 13 height 7
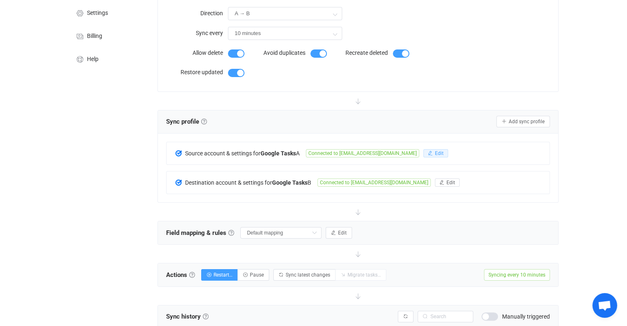
click at [423, 151] on button "Edit" at bounding box center [435, 153] width 25 height 8
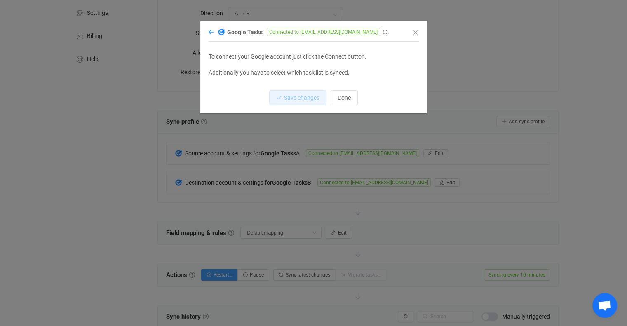
click at [211, 35] on icon "dialog" at bounding box center [211, 32] width 5 height 6
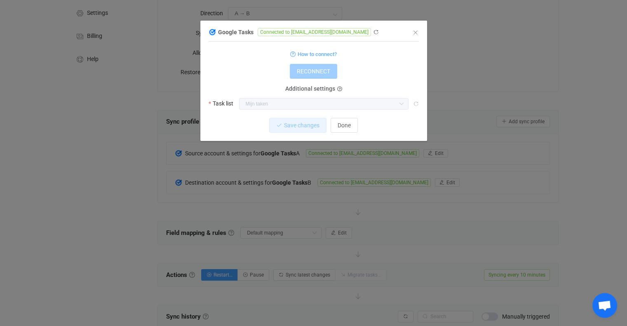
click at [401, 106] on icon "dialog" at bounding box center [401, 104] width 10 height 12
click at [343, 124] on span "Done" at bounding box center [344, 125] width 13 height 7
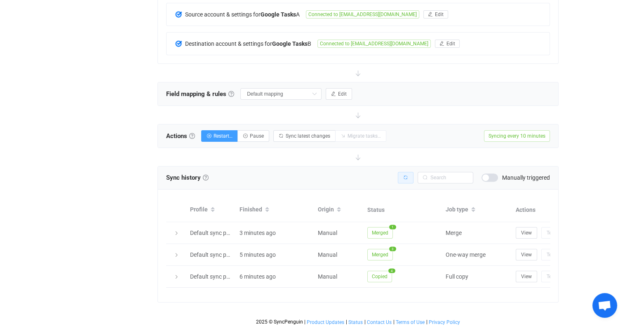
scroll to position [230, 0]
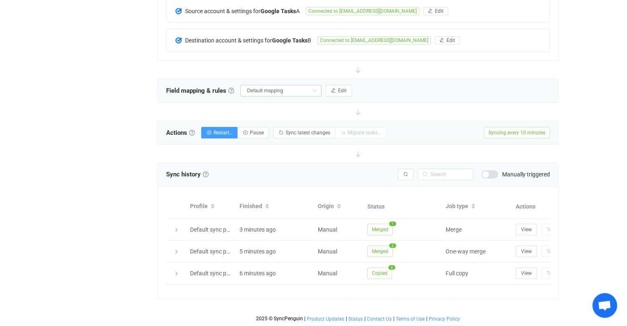
click at [317, 86] on icon at bounding box center [314, 91] width 10 height 12
click at [280, 104] on li "Default mappings" at bounding box center [286, 110] width 88 height 12
click at [343, 88] on span "Edit" at bounding box center [342, 91] width 9 height 6
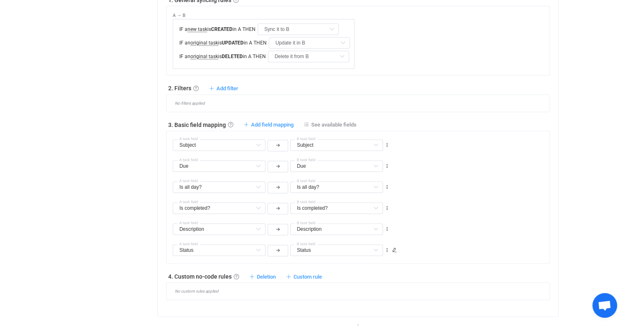
scroll to position [354, 0]
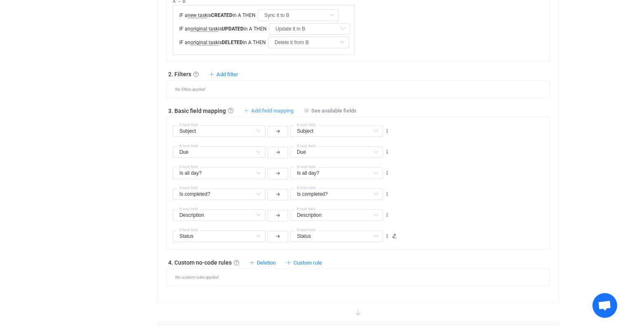
click at [246, 111] on icon at bounding box center [246, 110] width 5 height 5
type input "Subject"
type input "Due"
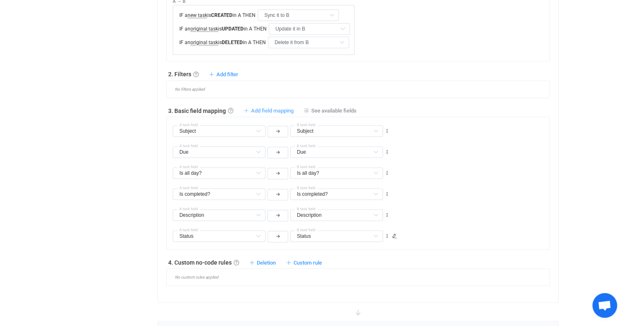
type input "Is all day?"
type input "Is completed?"
type input "Description"
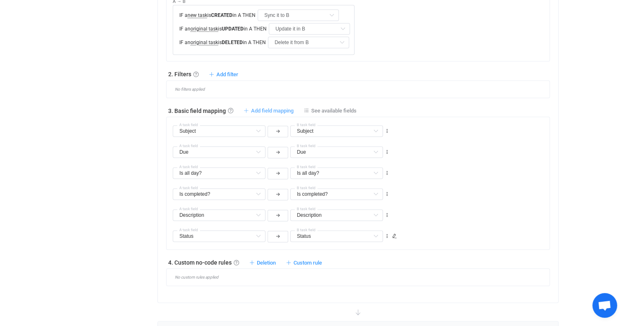
type input "Description"
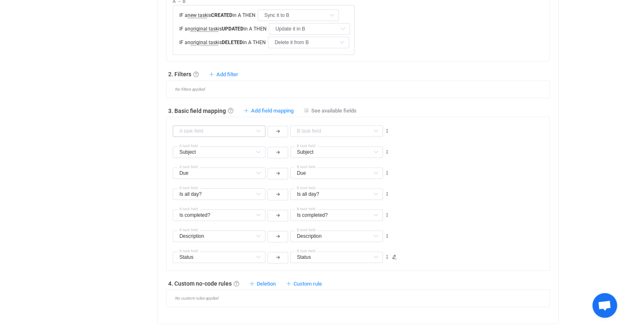
click at [259, 129] on icon at bounding box center [258, 131] width 10 height 12
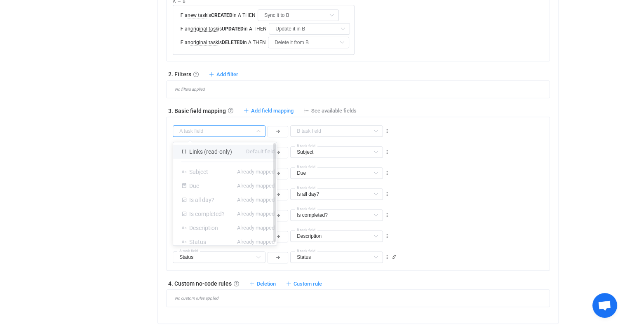
scroll to position [2, 0]
click at [470, 182] on div "Is all day? Is all day? Default field Subject Already mapped Due Already mapped…" at bounding box center [361, 190] width 377 height 21
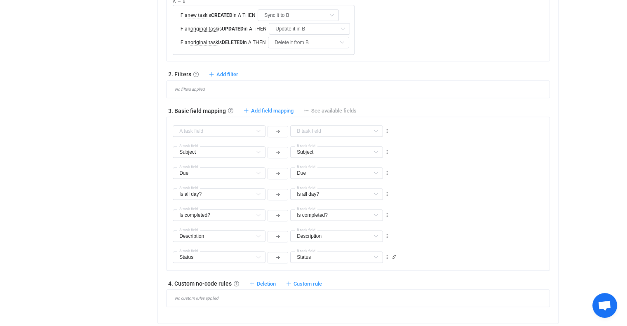
click at [308, 110] on icon at bounding box center [306, 110] width 5 height 5
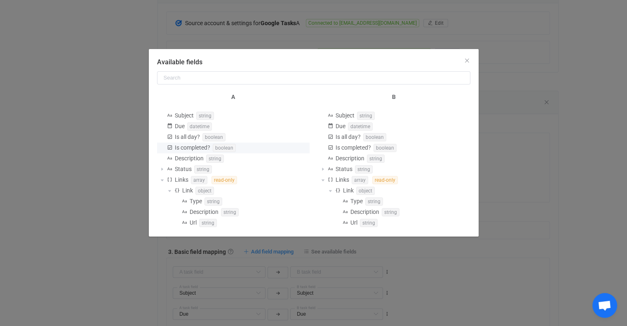
scroll to position [271, 0]
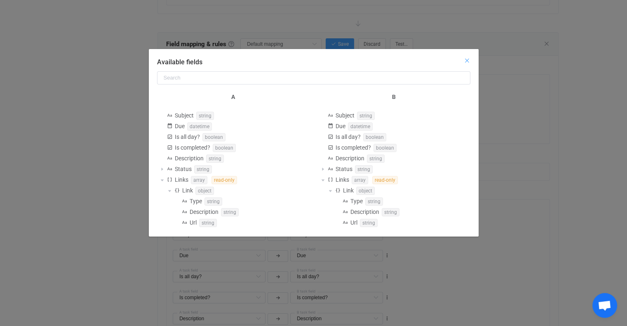
click at [464, 60] on icon "Close" at bounding box center [467, 60] width 7 height 7
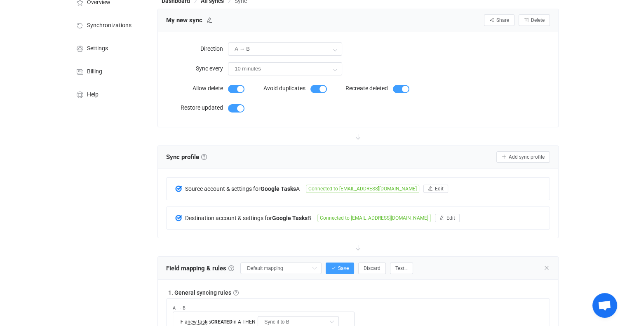
scroll to position [0, 0]
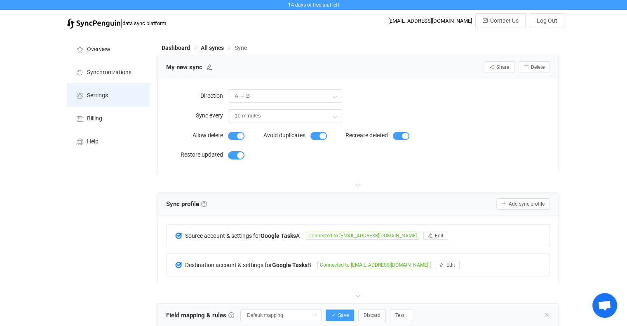
click at [82, 95] on icon at bounding box center [80, 95] width 10 height 7
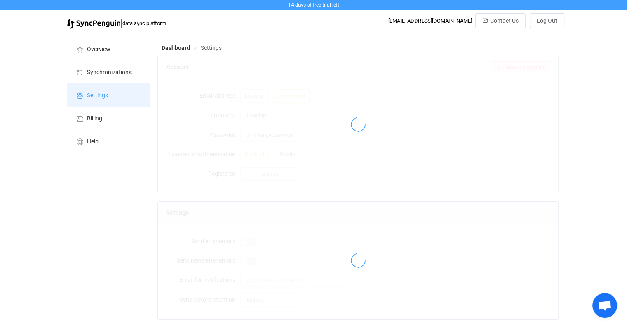
type input "Naut Duin"
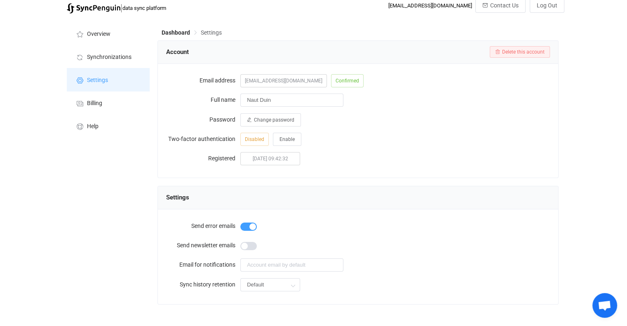
scroll to position [29, 0]
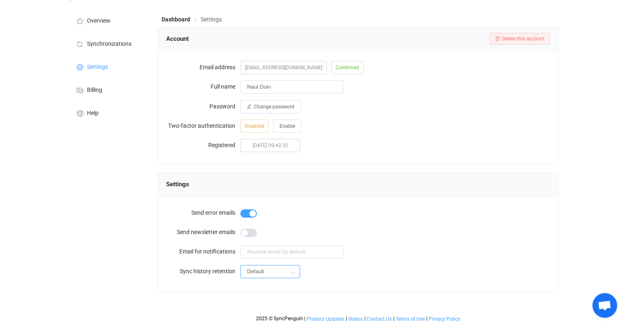
click at [282, 271] on input "Default" at bounding box center [270, 271] width 60 height 13
click at [285, 272] on input "Default" at bounding box center [270, 271] width 60 height 13
click at [104, 41] on span "Synchronizations" at bounding box center [109, 44] width 45 height 7
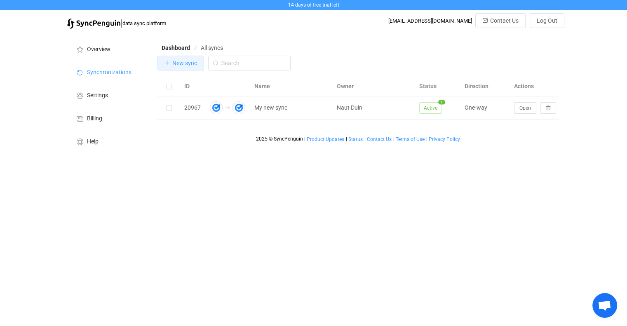
click at [196, 63] on span "New sync" at bounding box center [184, 63] width 25 height 7
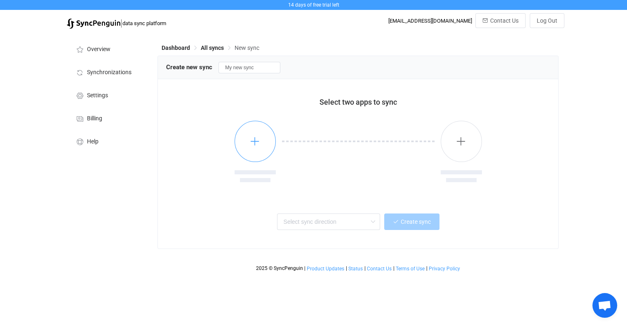
click at [264, 149] on button "button" at bounding box center [255, 141] width 41 height 41
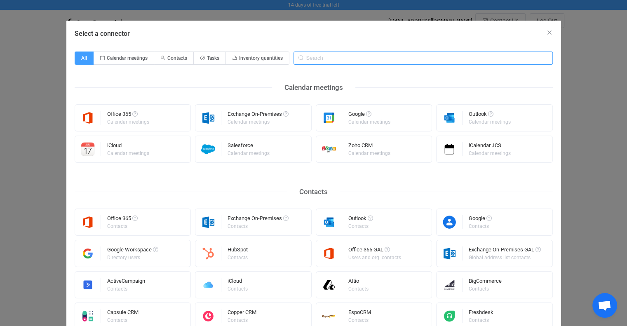
click at [340, 58] on input "Select a connector" at bounding box center [423, 58] width 259 height 13
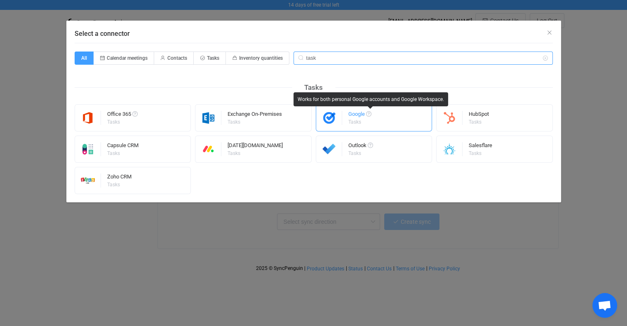
type input "task"
click at [371, 114] on span "Select a connector" at bounding box center [368, 113] width 5 height 5
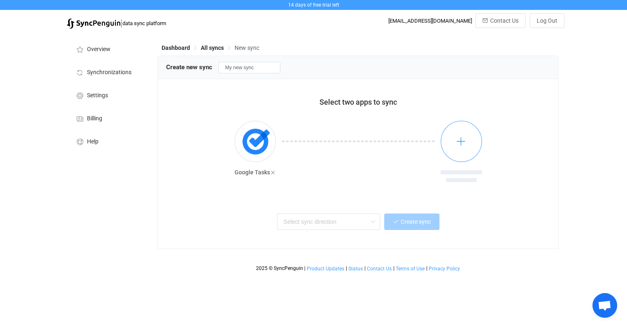
click at [456, 132] on button "button" at bounding box center [461, 141] width 41 height 41
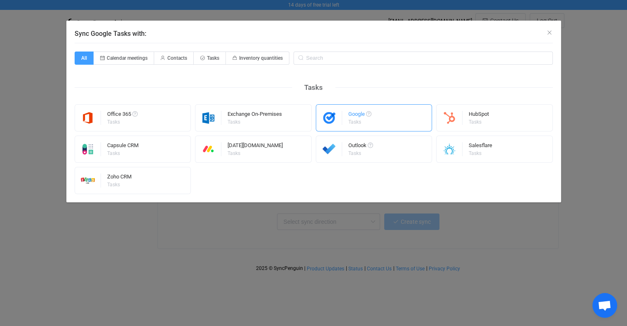
click at [361, 121] on div "Tasks" at bounding box center [359, 122] width 22 height 5
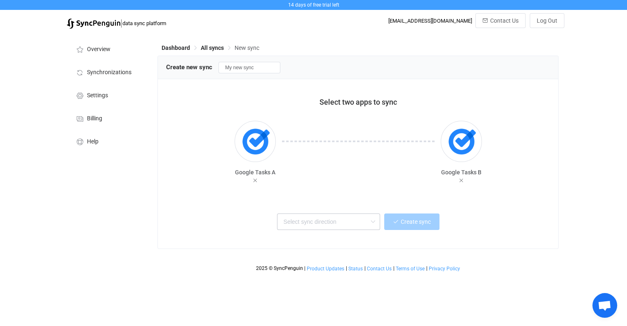
click at [373, 225] on icon at bounding box center [373, 222] width 10 height 16
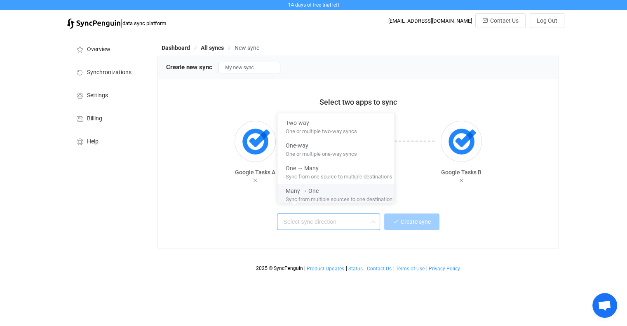
click at [389, 191] on div "Many → One" at bounding box center [339, 189] width 107 height 11
type input "Many → One"
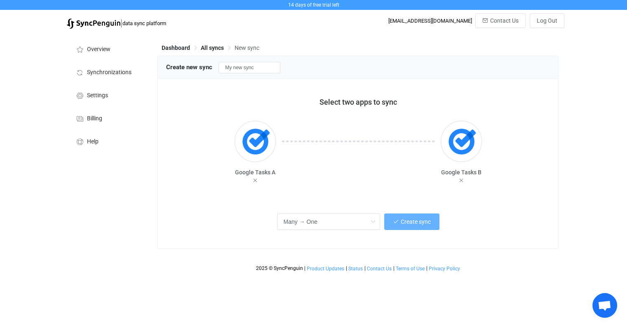
click at [420, 226] on button "Create sync" at bounding box center [411, 222] width 55 height 16
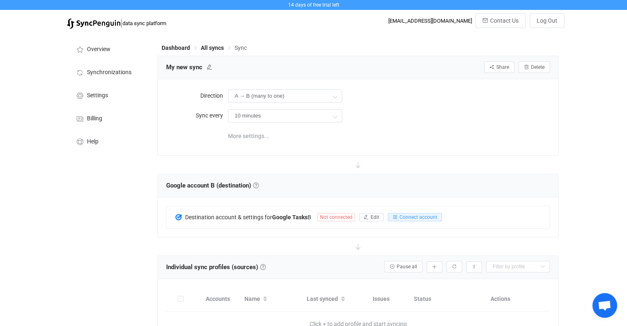
click at [263, 136] on span "More settings..." at bounding box center [248, 136] width 41 height 16
click at [183, 47] on span "Dashboard" at bounding box center [176, 48] width 28 height 7
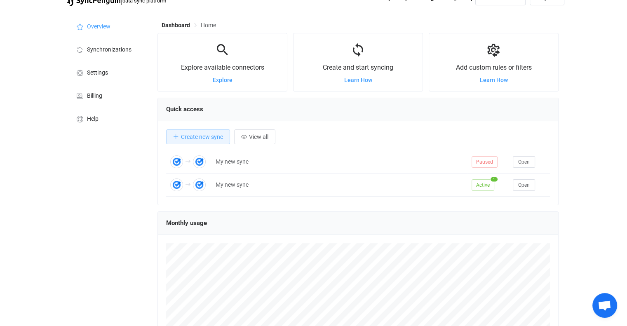
scroll to position [41, 0]
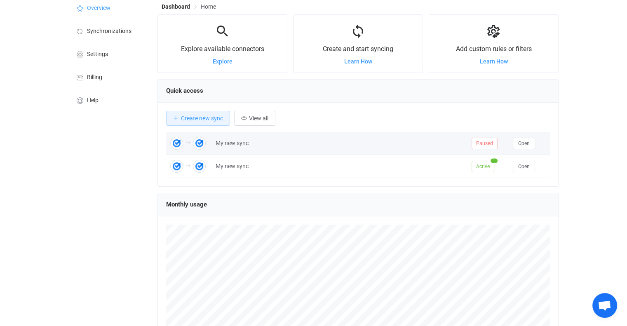
click at [277, 143] on div "My new sync" at bounding box center [339, 143] width 256 height 9
drag, startPoint x: 226, startPoint y: 139, endPoint x: 363, endPoint y: 140, distance: 136.5
click at [363, 140] on div "My new sync" at bounding box center [339, 143] width 256 height 9
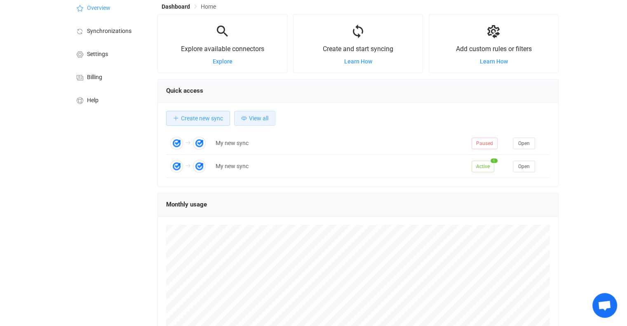
click at [255, 115] on span "View all" at bounding box center [258, 118] width 19 height 7
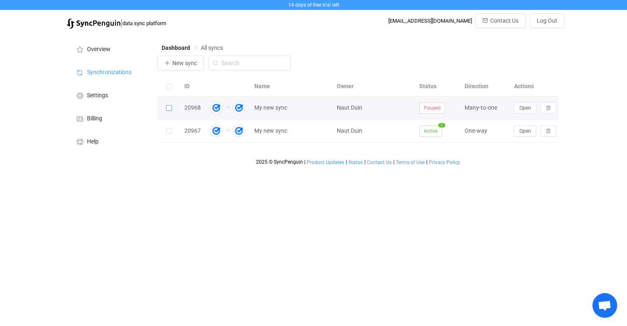
click at [168, 109] on span at bounding box center [169, 108] width 6 height 6
click at [172, 105] on input "checkbox" at bounding box center [172, 105] width 0 height 0
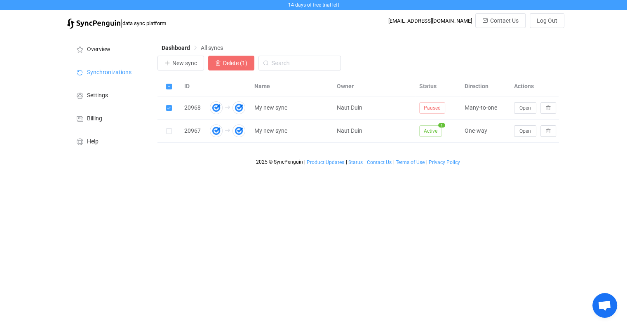
click at [237, 66] on span "Delete (1)" at bounding box center [235, 63] width 24 height 7
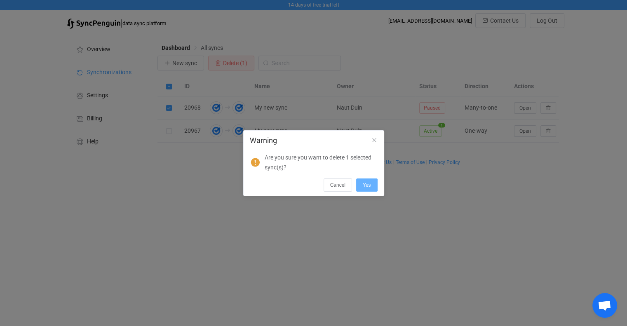
click at [366, 186] on span "Yes" at bounding box center [367, 185] width 8 height 6
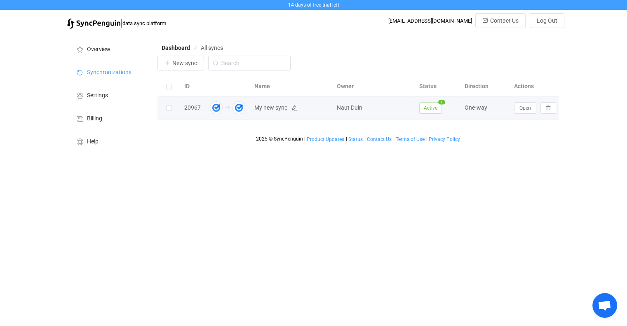
click at [271, 109] on span "My new sync" at bounding box center [270, 107] width 33 height 9
click at [531, 107] on button "Open" at bounding box center [525, 108] width 22 height 12
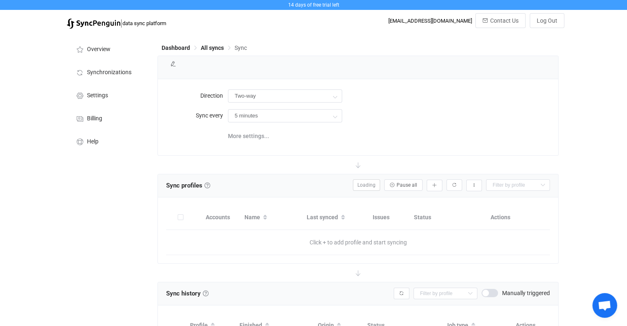
type input "A → B"
type input "10 minutes"
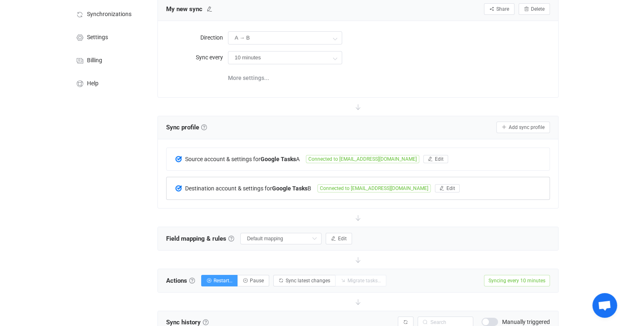
scroll to position [82, 0]
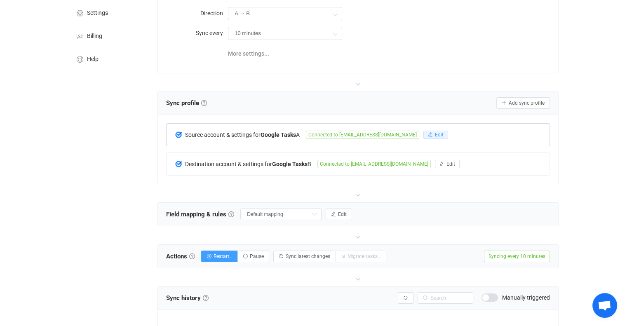
click at [423, 136] on button "Edit" at bounding box center [435, 135] width 25 height 8
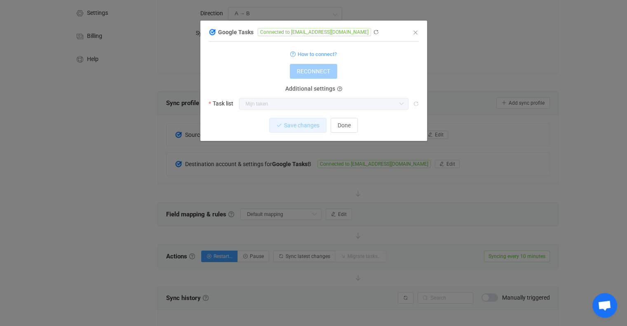
click at [305, 110] on div "Mijn taken" at bounding box center [323, 104] width 169 height 12
click at [356, 29] on div "Google Tasks Connected to naut@wecaretodisgover.nl" at bounding box center [310, 32] width 202 height 10
click at [373, 34] on icon "dialog" at bounding box center [376, 32] width 6 height 6
click at [319, 52] on span "How to connect?" at bounding box center [317, 53] width 39 height 9
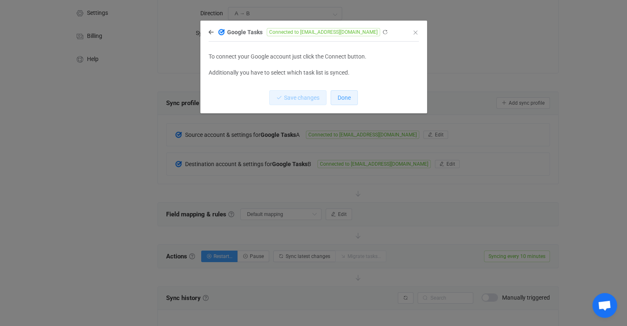
click at [341, 97] on span "Done" at bounding box center [344, 97] width 13 height 7
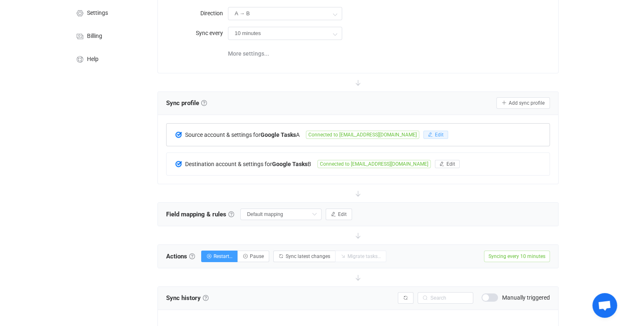
click at [435, 134] on span "Edit" at bounding box center [439, 135] width 9 height 6
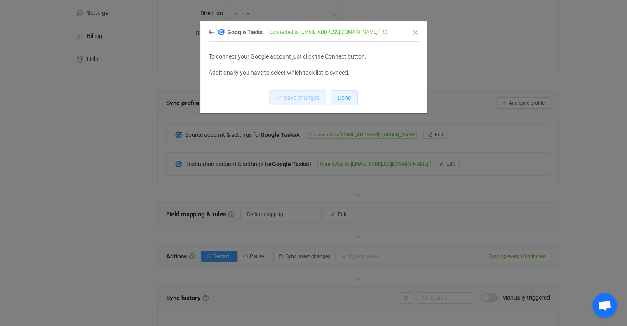
click at [349, 103] on button "Done" at bounding box center [344, 97] width 27 height 15
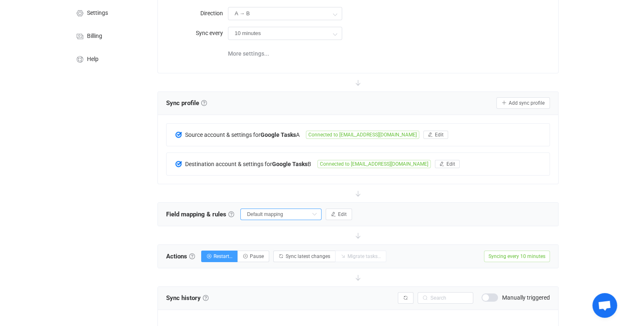
click at [322, 217] on input "Default mapping" at bounding box center [280, 215] width 81 height 12
click at [442, 188] on div at bounding box center [357, 193] width 401 height 18
click at [345, 212] on span "Edit" at bounding box center [342, 214] width 9 height 6
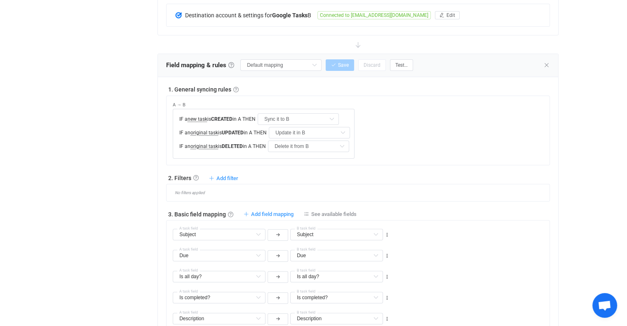
scroll to position [247, 0]
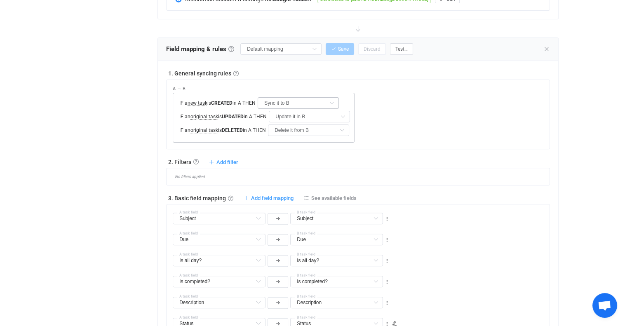
click at [337, 103] on icon at bounding box center [331, 103] width 10 height 12
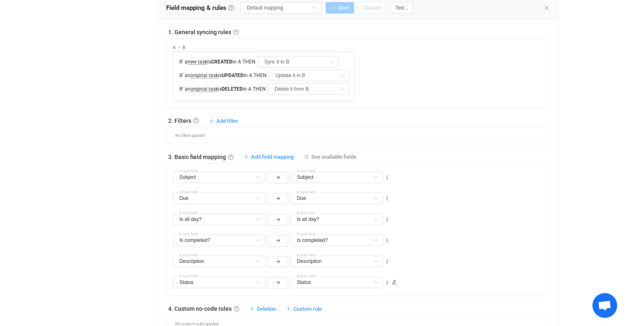
click at [229, 113] on div "1. General syncing rules General syncing rules Control how SyncPengin reacts to…" at bounding box center [358, 180] width 384 height 305
click at [228, 117] on div "Add filter Sync task to B if … Sync task to A if … Don't sync task to B if … Do…" at bounding box center [223, 120] width 29 height 7
click at [226, 120] on span "Add filter" at bounding box center [227, 121] width 22 height 6
click at [216, 141] on li "Sync task to B if …" at bounding box center [199, 140] width 76 height 15
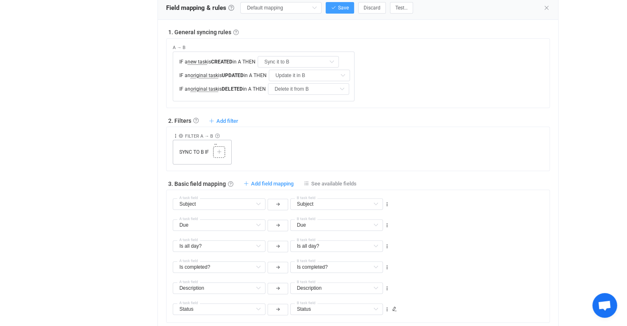
click at [217, 152] on icon at bounding box center [219, 152] width 5 height 5
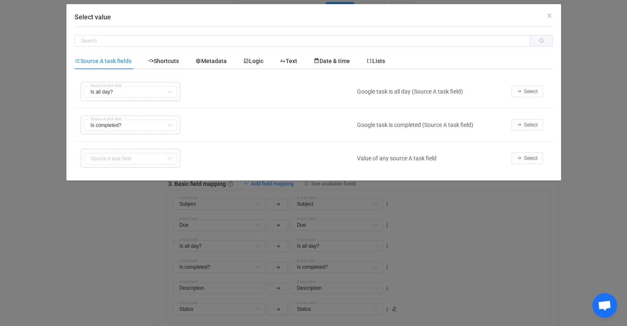
click at [170, 93] on icon "Select value" at bounding box center [169, 92] width 10 height 12
click at [165, 60] on span "Shortcuts" at bounding box center [163, 61] width 31 height 7
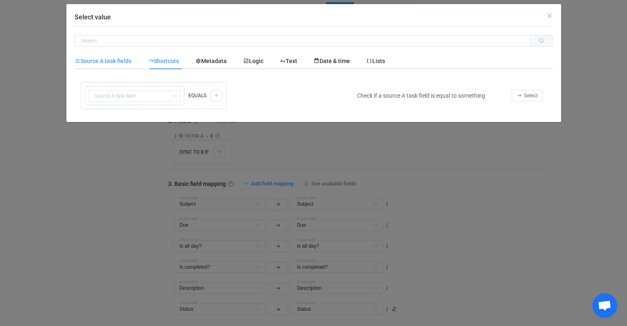
click at [119, 58] on span "Source A task fields" at bounding box center [103, 61] width 57 height 7
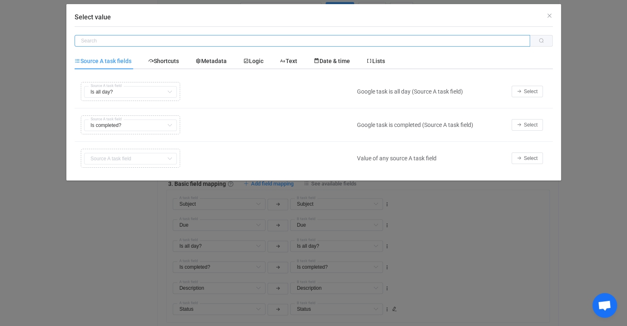
click at [112, 41] on input "Select value" at bounding box center [303, 41] width 456 height 12
type input "sub"
click at [551, 17] on icon "Close" at bounding box center [549, 15] width 7 height 7
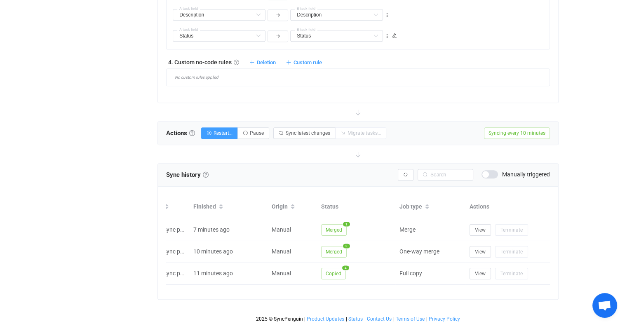
scroll to position [0, 0]
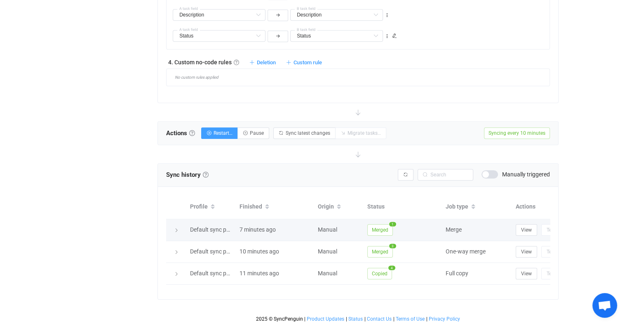
click at [179, 226] on div at bounding box center [176, 230] width 12 height 8
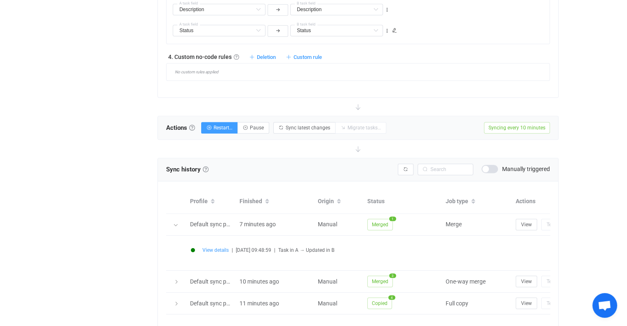
click at [214, 249] on span "View details" at bounding box center [215, 250] width 26 height 6
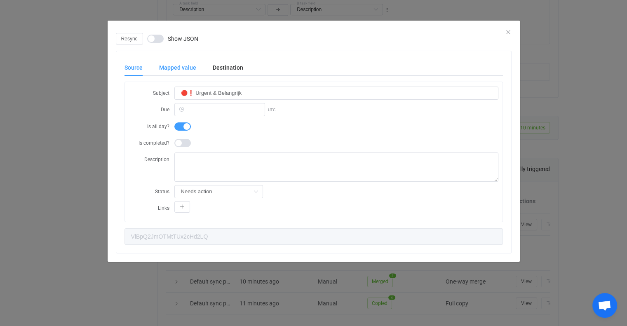
click at [185, 69] on div "Mapped value" at bounding box center [178, 67] width 54 height 16
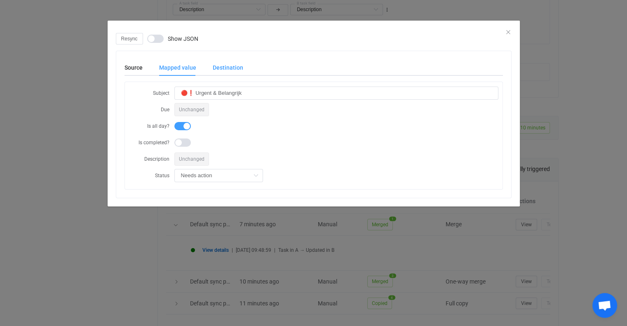
click at [234, 66] on div "Destination" at bounding box center [223, 67] width 39 height 16
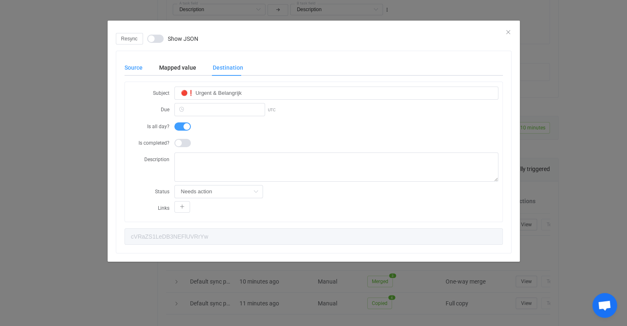
click at [135, 64] on div "Source" at bounding box center [137, 67] width 26 height 16
click at [172, 68] on div "Mapped value" at bounding box center [178, 67] width 54 height 16
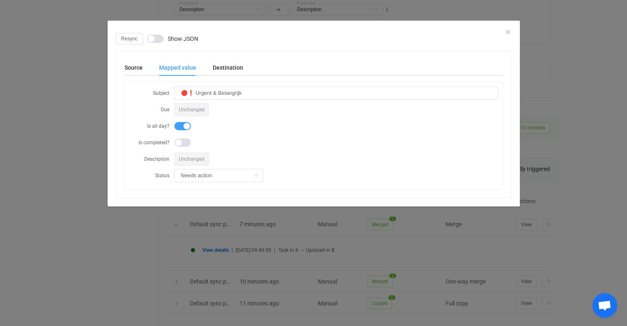
click at [193, 114] on span "Unchanged" at bounding box center [191, 109] width 35 height 13
click at [200, 89] on input "🔴❗ Urgent & Belangrijk" at bounding box center [336, 93] width 324 height 13
click at [417, 98] on input "🔴❗ Urgent & Belangrijk" at bounding box center [336, 93] width 324 height 13
click at [338, 95] on input "🔴❗ Urgent & Belangrijk" at bounding box center [336, 93] width 324 height 13
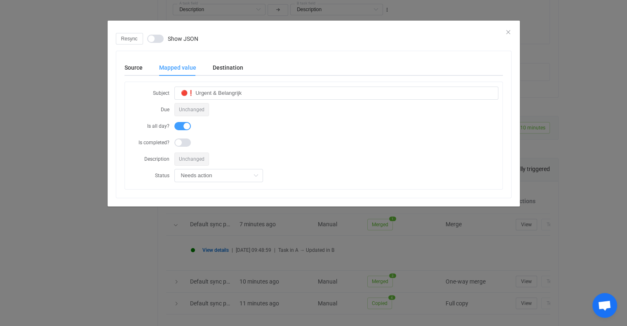
click at [254, 164] on div "Unchanged" at bounding box center [336, 159] width 324 height 14
click at [254, 178] on icon "dialog" at bounding box center [256, 175] width 10 height 13
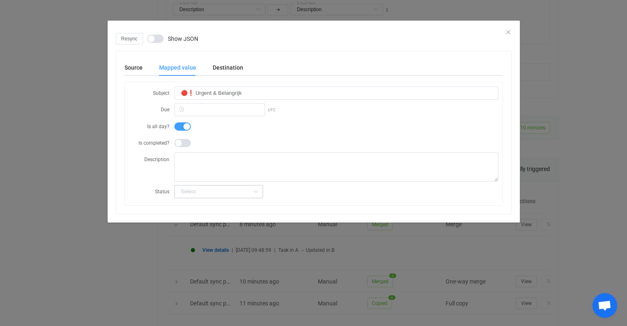
click at [254, 192] on icon "dialog" at bounding box center [256, 191] width 10 height 13
click at [183, 143] on span "dialog" at bounding box center [182, 143] width 16 height 8
click at [232, 191] on input "dialog" at bounding box center [218, 191] width 89 height 13
click at [200, 211] on span "Needs action" at bounding box center [199, 212] width 33 height 7
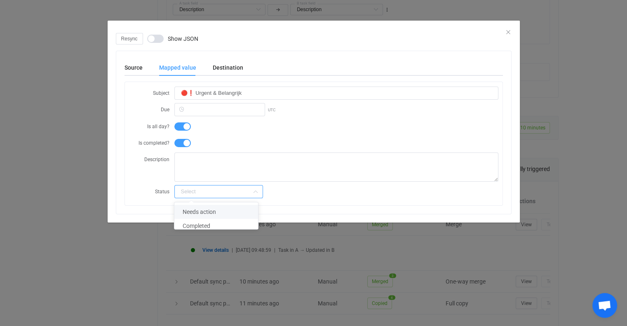
type input "Needs action"
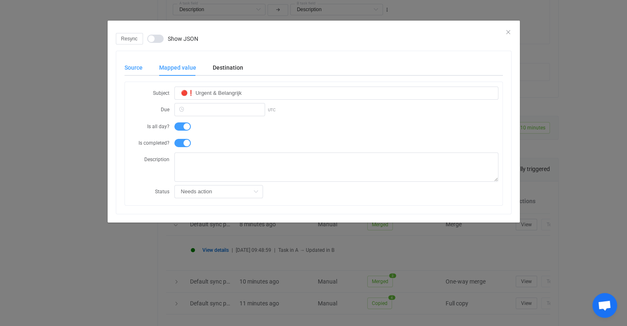
click at [130, 70] on div "Source" at bounding box center [137, 67] width 26 height 16
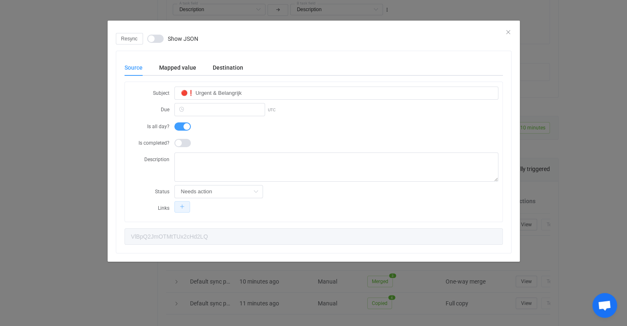
click at [178, 206] on button "dialog" at bounding box center [182, 207] width 16 height 12
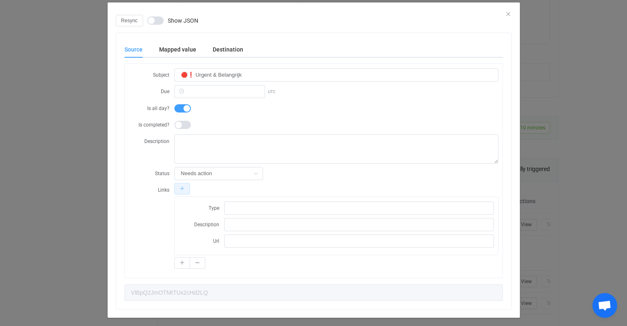
scroll to position [28, 0]
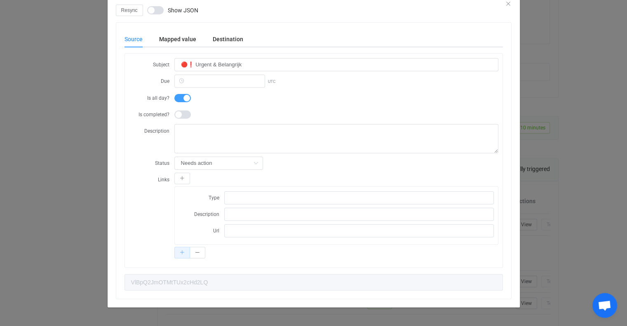
click at [175, 253] on button "dialog" at bounding box center [182, 253] width 16 height 12
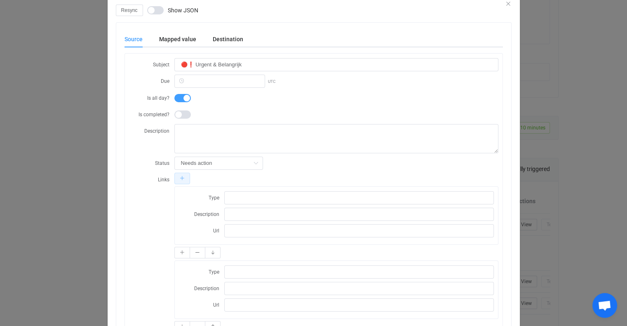
click at [183, 181] on button "dialog" at bounding box center [182, 179] width 16 height 12
click at [259, 196] on input "dialog" at bounding box center [359, 197] width 270 height 13
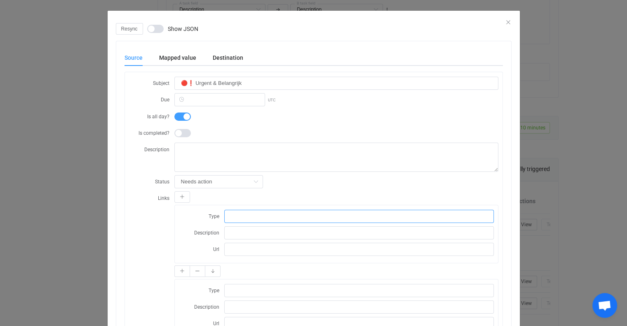
scroll to position [0, 0]
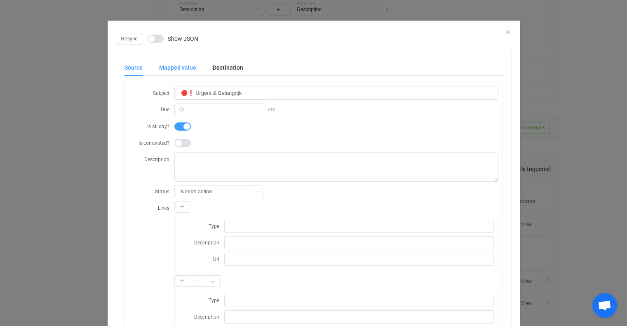
click at [183, 69] on div "Mapped value" at bounding box center [178, 67] width 54 height 16
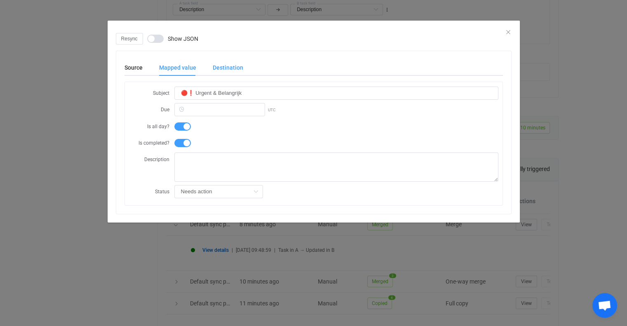
click at [228, 70] on div "Destination" at bounding box center [223, 67] width 39 height 16
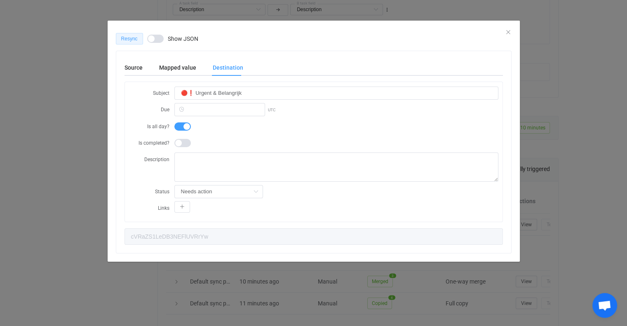
click at [136, 41] on button "Resync" at bounding box center [129, 39] width 27 height 12
click at [186, 145] on span "dialog" at bounding box center [182, 143] width 16 height 8
click at [510, 33] on icon "Close" at bounding box center [508, 32] width 7 height 7
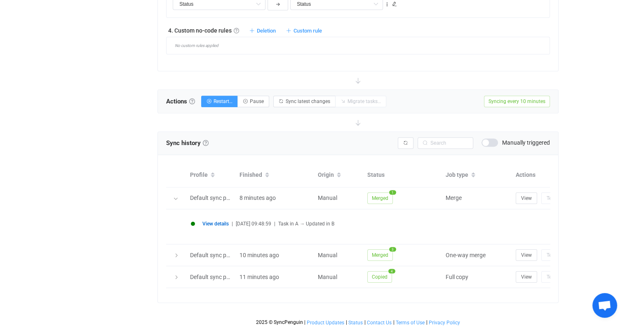
scroll to position [608, 0]
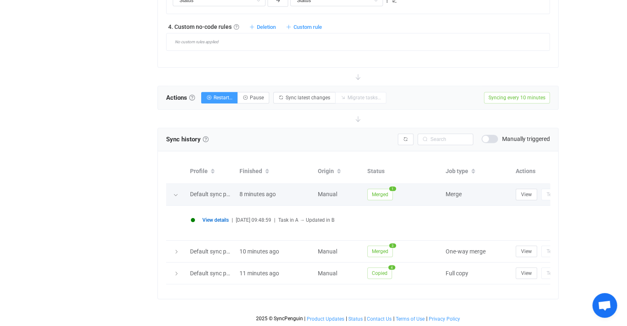
click at [178, 189] on div at bounding box center [176, 195] width 8 height 12
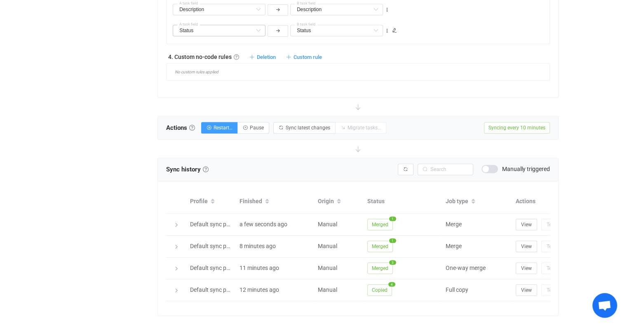
scroll to position [589, 0]
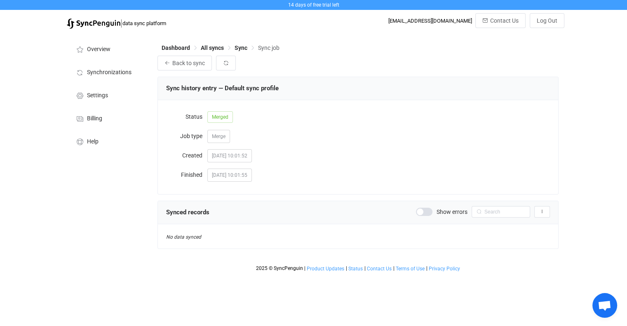
click at [425, 211] on span at bounding box center [424, 212] width 16 height 8
click at [195, 62] on span "Back to sync" at bounding box center [188, 63] width 33 height 7
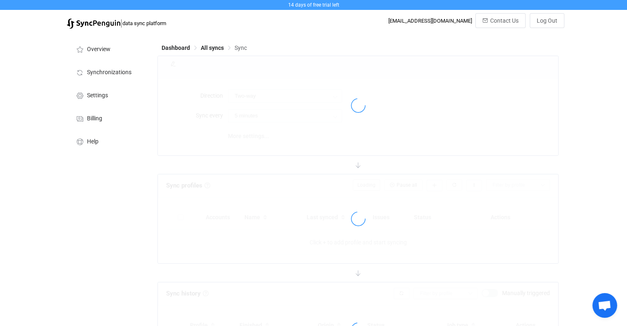
type input "10 minutes"
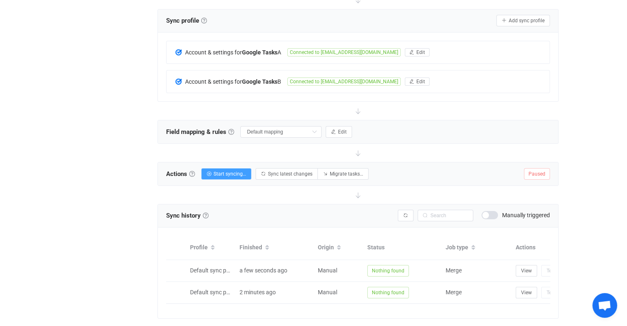
scroll to position [189, 0]
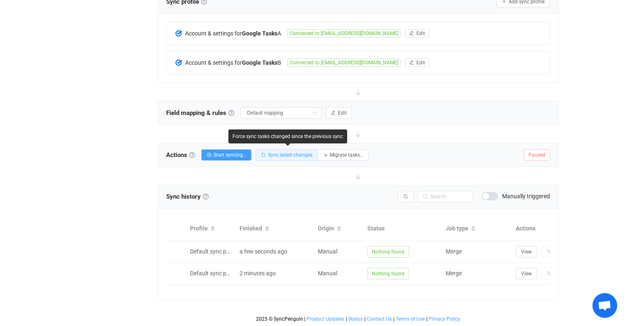
click at [308, 152] on span "Sync latest changes" at bounding box center [290, 155] width 45 height 6
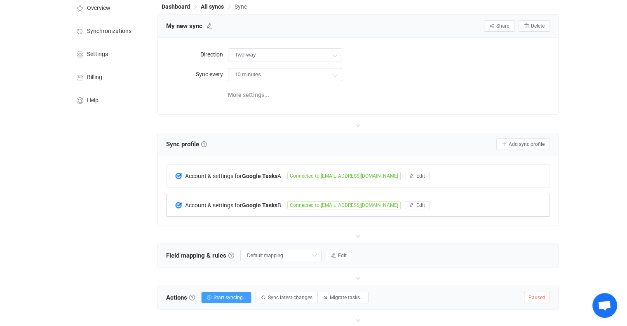
scroll to position [0, 0]
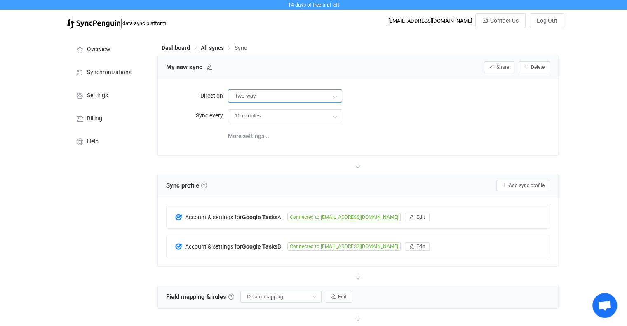
click at [287, 99] on input "Two-way" at bounding box center [285, 95] width 114 height 13
click at [254, 135] on span "B" at bounding box center [254, 134] width 4 height 7
type input "A → B"
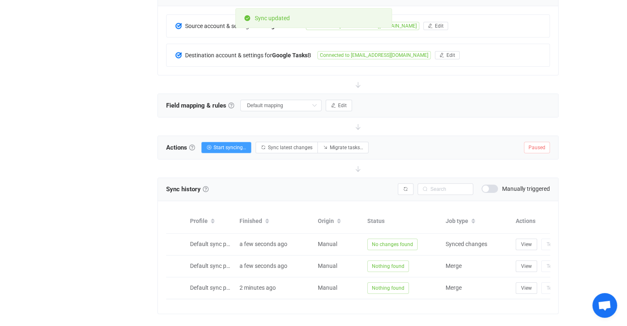
scroll to position [206, 0]
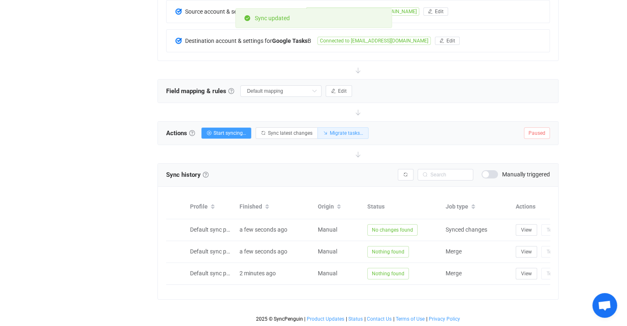
click at [354, 128] on button "Migrate tasks…" at bounding box center [342, 133] width 51 height 12
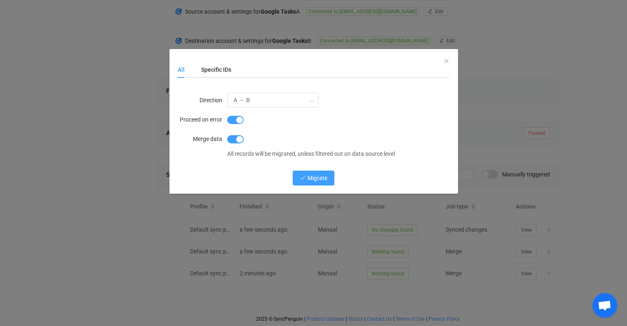
click at [314, 176] on span "Migrate" at bounding box center [318, 178] width 20 height 7
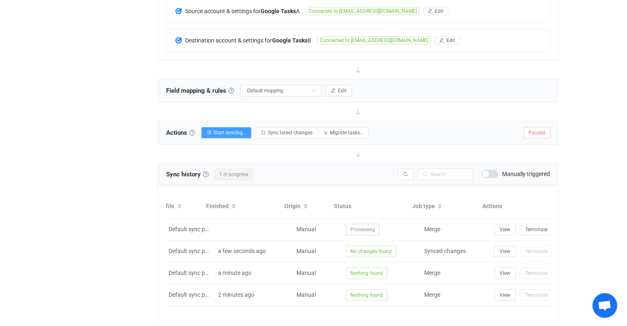
scroll to position [0, 0]
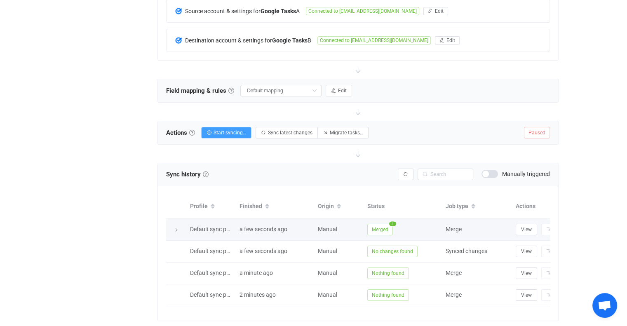
click at [378, 230] on span "Merged" at bounding box center [380, 230] width 26 height 12
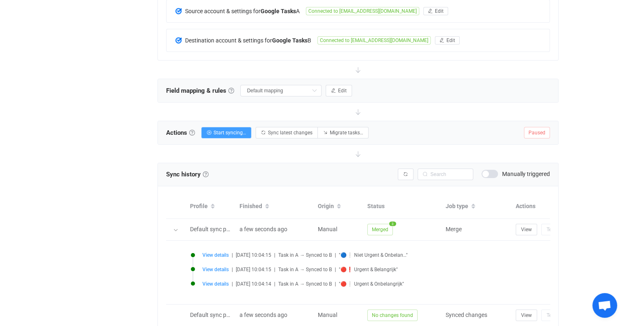
click at [217, 281] on span "View details" at bounding box center [215, 284] width 26 height 6
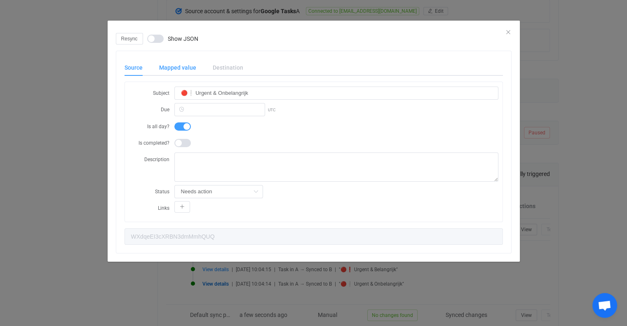
click at [184, 66] on div "Mapped value" at bounding box center [178, 67] width 54 height 16
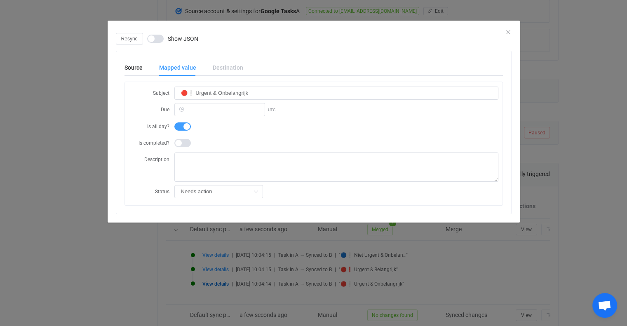
click at [231, 67] on div "Destination" at bounding box center [223, 67] width 39 height 16
click at [183, 146] on span "dialog" at bounding box center [182, 143] width 16 height 8
click at [139, 71] on div "Source" at bounding box center [137, 67] width 26 height 16
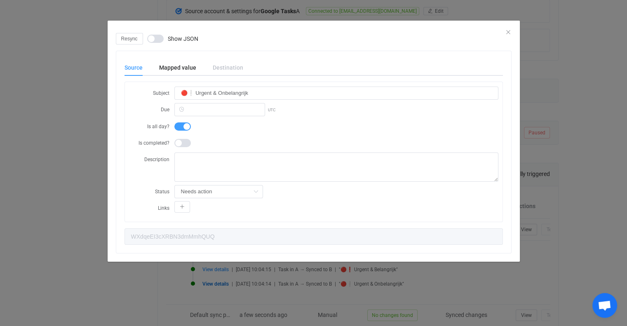
click at [185, 143] on span "dialog" at bounding box center [182, 143] width 16 height 8
click at [223, 193] on input "dialog" at bounding box center [218, 191] width 89 height 13
click at [211, 223] on li "Completed" at bounding box center [219, 226] width 90 height 14
type input "Completed"
click at [129, 41] on button "Resync" at bounding box center [129, 39] width 27 height 12
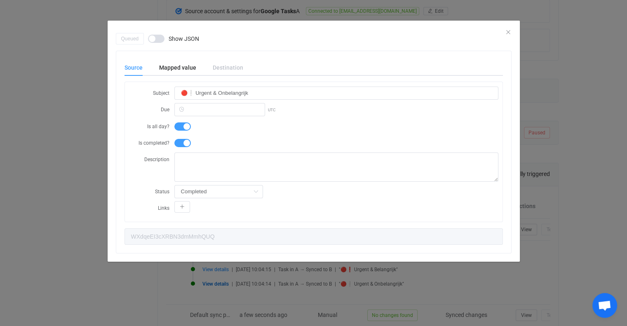
click at [133, 66] on div "Source" at bounding box center [137, 67] width 26 height 16
click at [163, 66] on div "Mapped value" at bounding box center [178, 67] width 54 height 16
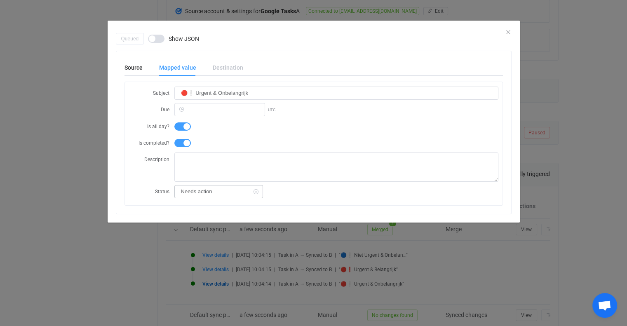
click at [253, 193] on icon "dialog" at bounding box center [256, 191] width 10 height 13
click at [257, 191] on div "dialog" at bounding box center [218, 191] width 89 height 13
click at [216, 223] on li "Completed" at bounding box center [219, 226] width 90 height 14
type input "Completed"
click at [132, 67] on div "Source" at bounding box center [137, 67] width 26 height 16
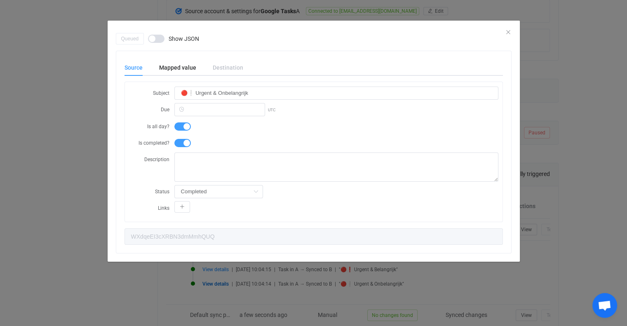
click at [505, 33] on div "Queued Show JSON" at bounding box center [314, 39] width 396 height 12
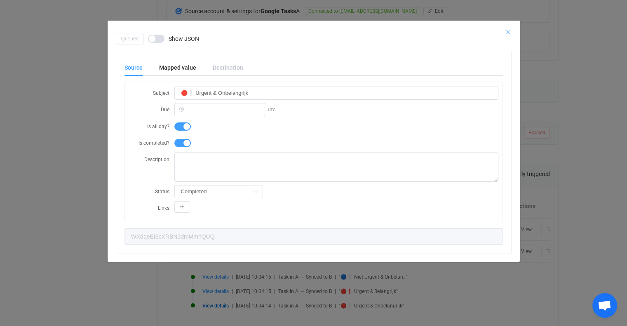
click at [510, 31] on icon "Close" at bounding box center [508, 32] width 7 height 7
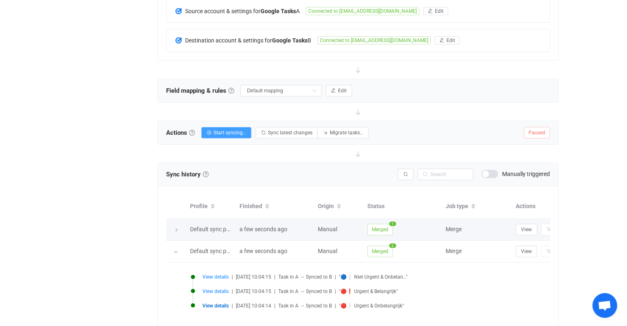
click at [389, 227] on span "Merged" at bounding box center [380, 230] width 26 height 12
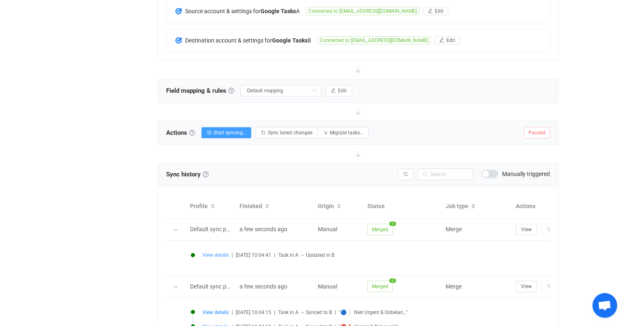
click at [216, 254] on span "View details" at bounding box center [215, 255] width 26 height 6
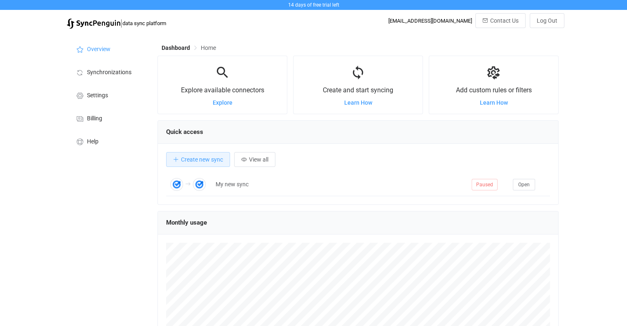
scroll to position [160, 401]
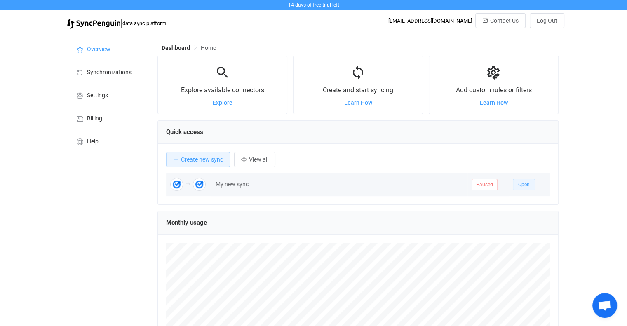
click at [526, 185] on span "Open" at bounding box center [524, 185] width 12 height 6
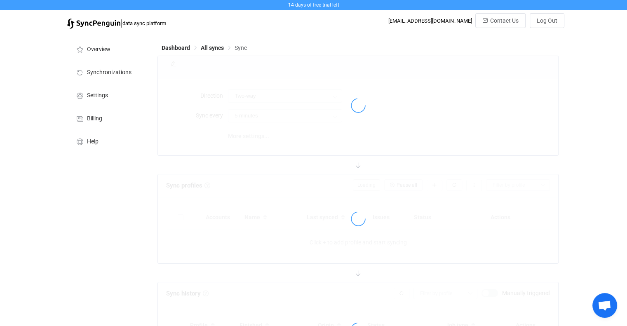
type input "A → B"
type input "10 minutes"
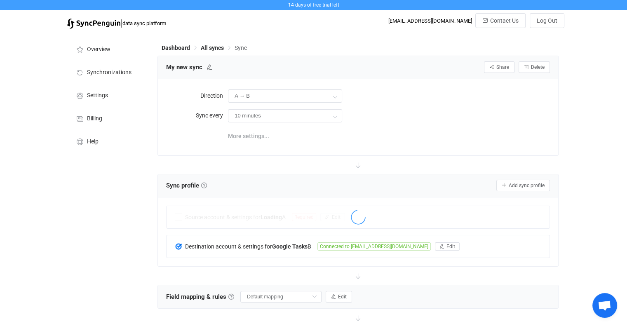
click at [249, 135] on span "More settings..." at bounding box center [248, 136] width 41 height 16
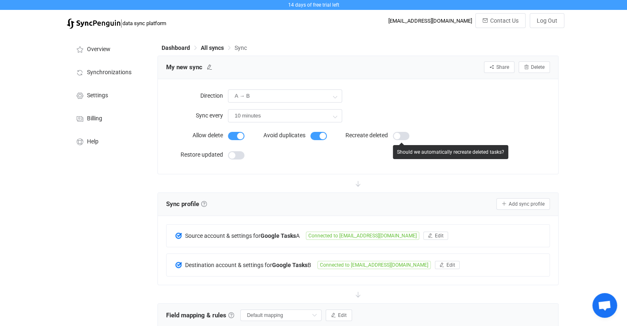
click at [407, 136] on span at bounding box center [401, 136] width 16 height 8
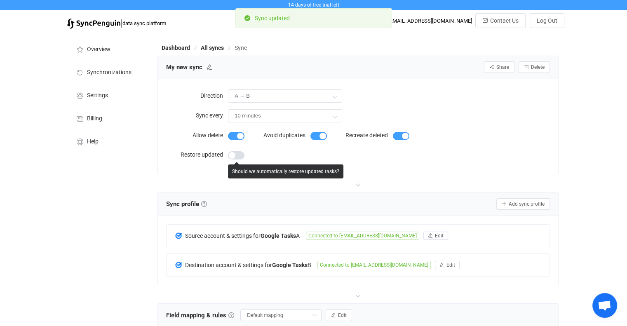
click at [237, 156] on span at bounding box center [236, 155] width 16 height 8
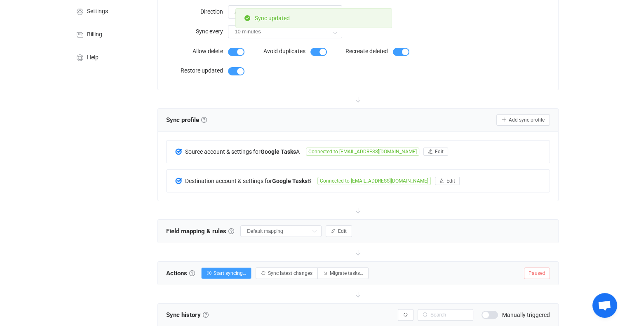
scroll to position [124, 0]
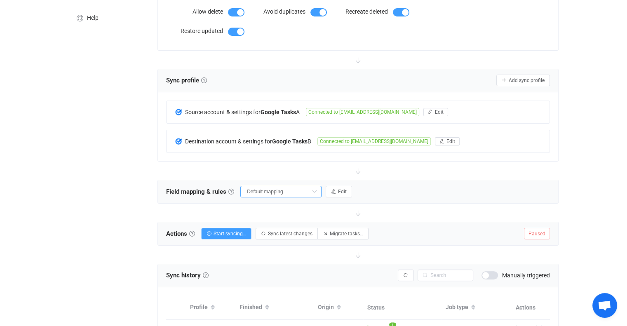
click at [286, 190] on input "Default mapping" at bounding box center [280, 192] width 81 height 12
click at [290, 210] on li "Default mappings" at bounding box center [286, 211] width 88 height 12
click at [351, 193] on button "Edit" at bounding box center [339, 192] width 26 height 12
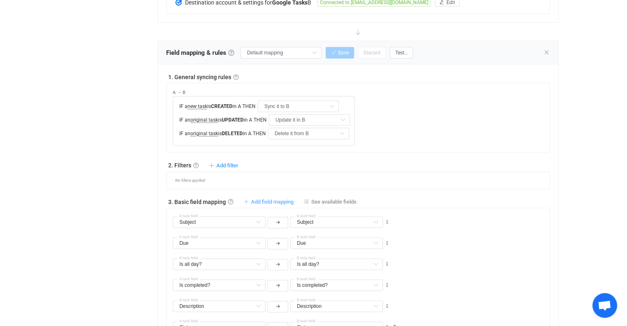
scroll to position [289, 0]
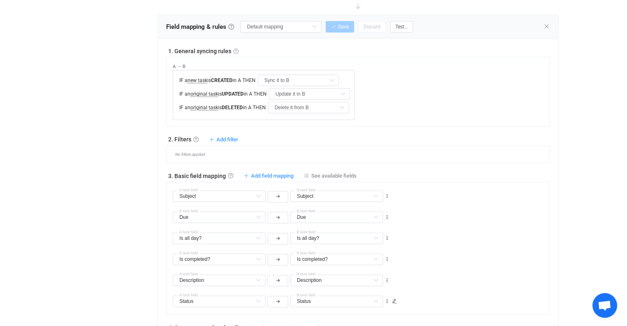
click at [235, 49] on link at bounding box center [235, 51] width 5 height 5
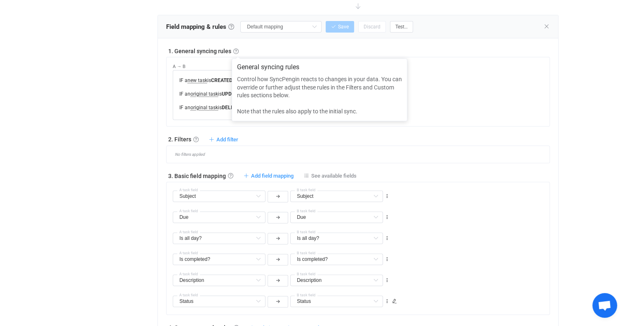
click at [488, 80] on div "A → B IF a new task is CREATED in A THEN Sync it to B Do nothing Sync it to B I…" at bounding box center [361, 88] width 377 height 63
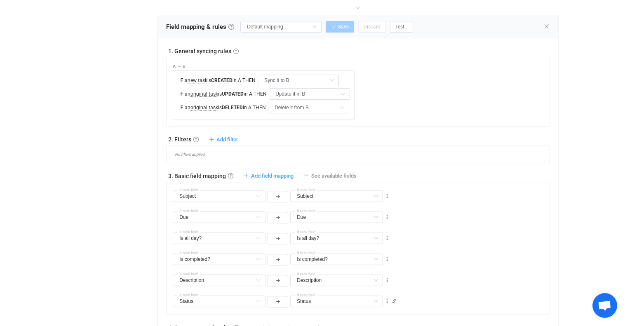
click at [222, 136] on div "Add filter Sync task to B if … Sync task to A if … Don't sync task to B if … Do…" at bounding box center [223, 139] width 29 height 7
click at [224, 136] on span "Add filter" at bounding box center [227, 139] width 22 height 6
click at [326, 135] on div "2. Filters Filters Control what data is synced by adding inclusion or exclusion…" at bounding box center [358, 139] width 384 height 8
click at [276, 175] on span "Add field mapping" at bounding box center [272, 176] width 42 height 6
type input "Subject"
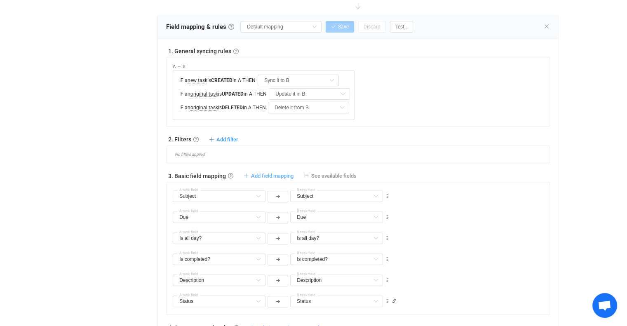
type input "Subject"
type input "Due"
type input "Is all day?"
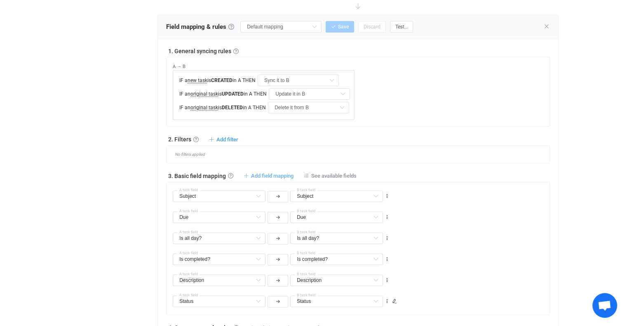
type input "Is completed?"
type input "Description"
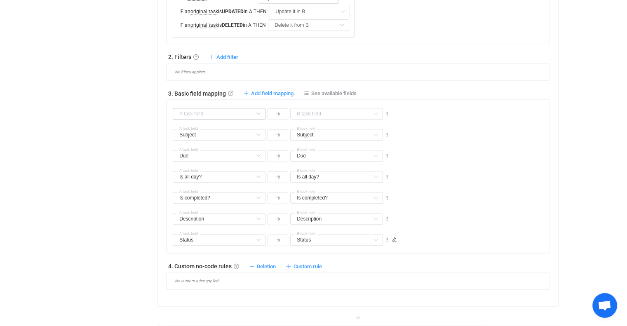
click at [256, 113] on icon at bounding box center [258, 114] width 10 height 12
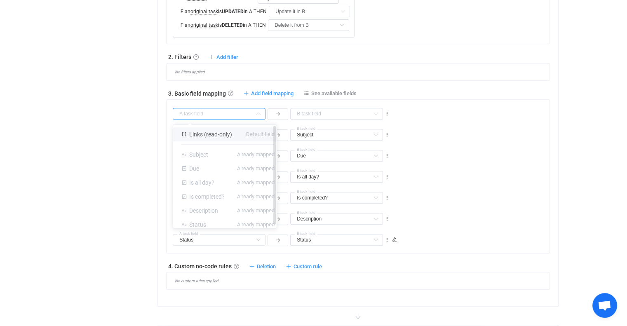
click at [207, 136] on span "Links (read-only)" at bounding box center [210, 134] width 43 height 7
type input "Links (read-only)"
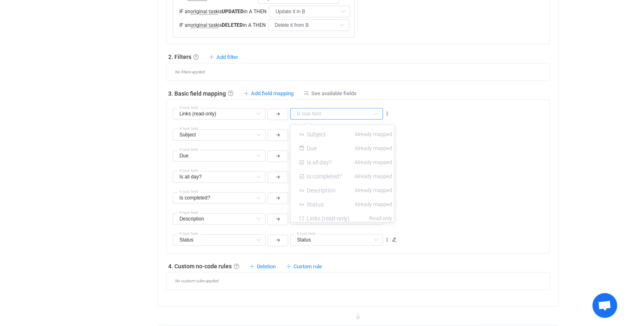
click at [312, 113] on input "text" at bounding box center [336, 114] width 93 height 12
click at [458, 127] on div "Subject Subject Default field Due Already mapped Is all day? Already mapped Is …" at bounding box center [361, 131] width 377 height 21
click at [280, 112] on button "button" at bounding box center [278, 114] width 21 height 12
click at [449, 136] on div "Subject Subject Default field Due Already mapped Is all day? Already mapped Is …" at bounding box center [361, 131] width 377 height 21
click at [340, 93] on span "See available fields" at bounding box center [333, 93] width 45 height 6
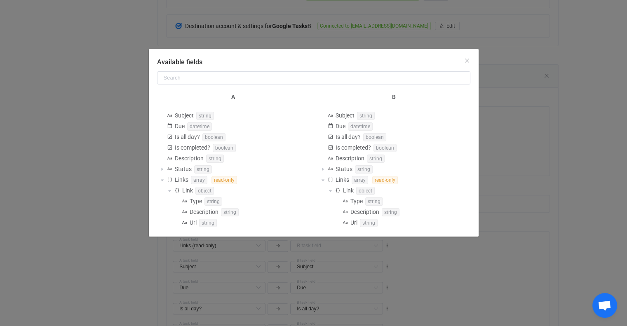
scroll to position [254, 0]
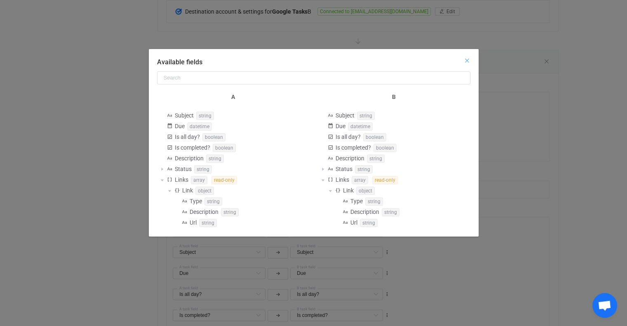
click at [467, 64] on icon "Close" at bounding box center [467, 60] width 7 height 7
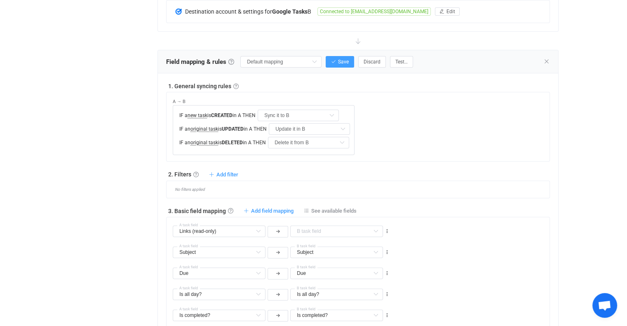
scroll to position [336, 0]
